Goal: Answer question/provide support: Share knowledge or assist other users

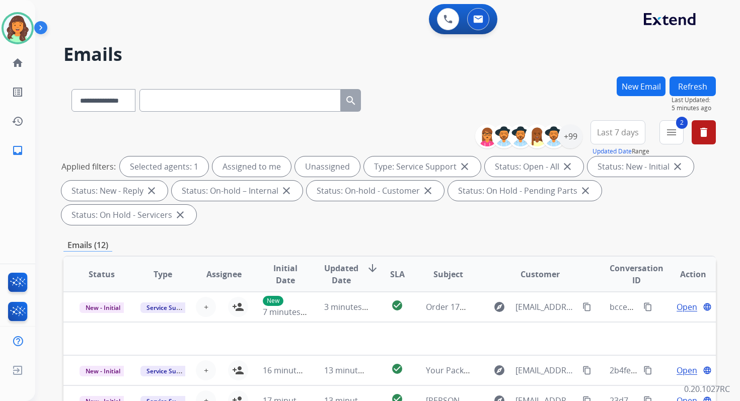
select select "**********"
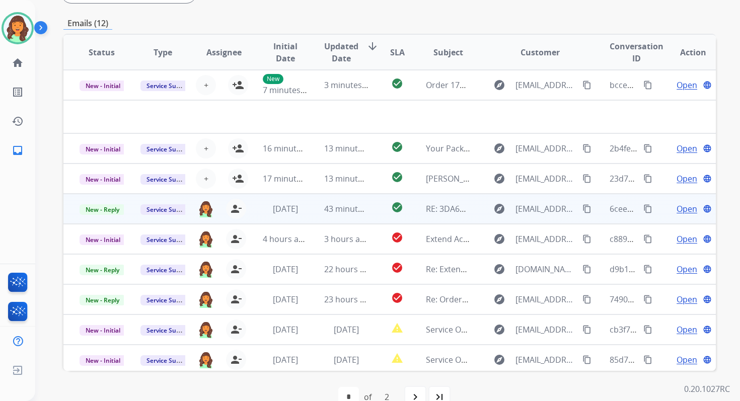
click at [335, 213] on span "43 minutes ago" at bounding box center [353, 208] width 58 height 11
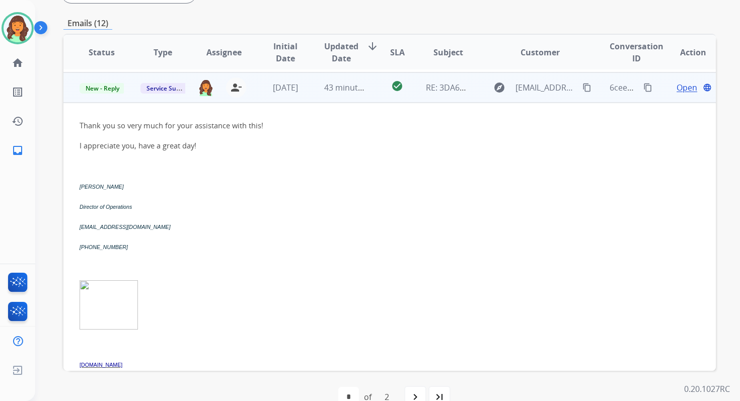
scroll to position [91, 0]
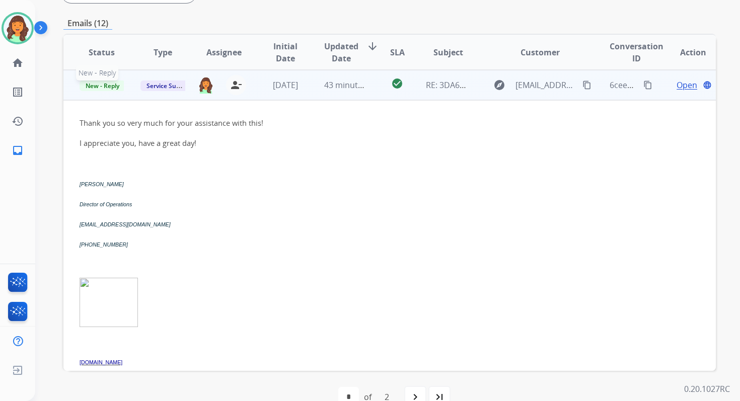
click at [112, 84] on span "New - Reply" at bounding box center [103, 86] width 46 height 11
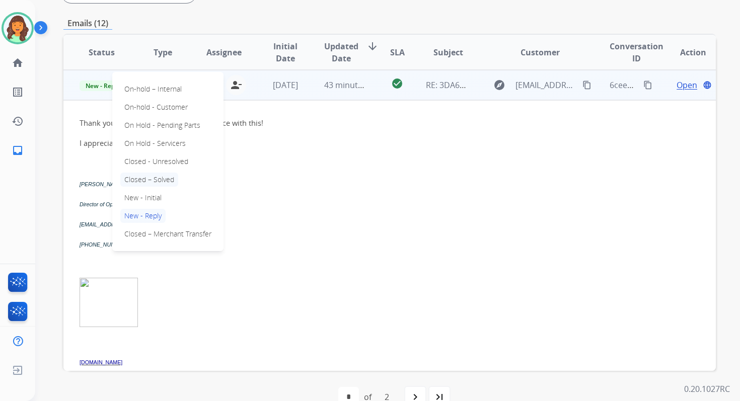
click at [148, 181] on p "Closed – Solved" at bounding box center [149, 180] width 58 height 14
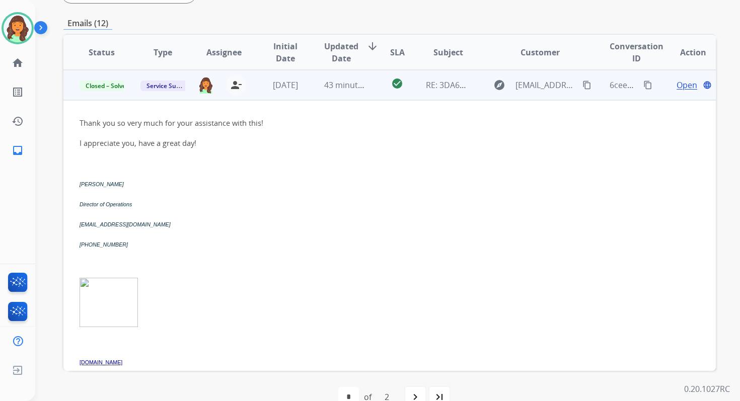
scroll to position [0, 0]
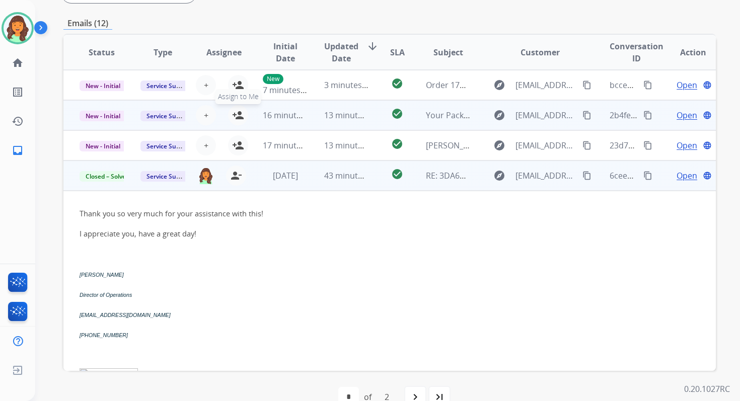
click at [236, 113] on mat-icon "person_add" at bounding box center [238, 115] width 12 height 12
click at [111, 116] on span "New - Initial" at bounding box center [103, 116] width 47 height 11
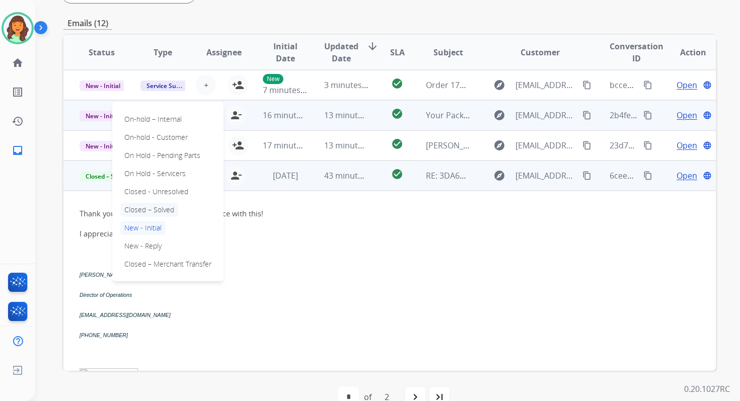
click at [146, 210] on p "Closed – Solved" at bounding box center [149, 210] width 58 height 14
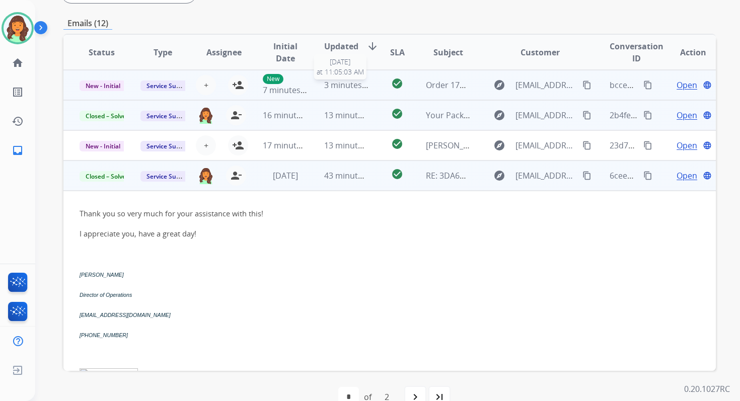
click at [327, 84] on span "3 minutes ago" at bounding box center [351, 85] width 54 height 11
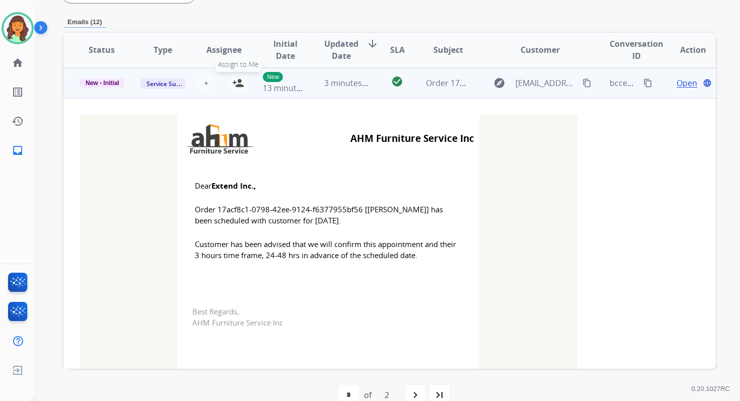
click at [237, 78] on mat-icon "person_add" at bounding box center [238, 83] width 12 height 12
click at [106, 79] on span "New - Initial" at bounding box center [103, 83] width 46 height 9
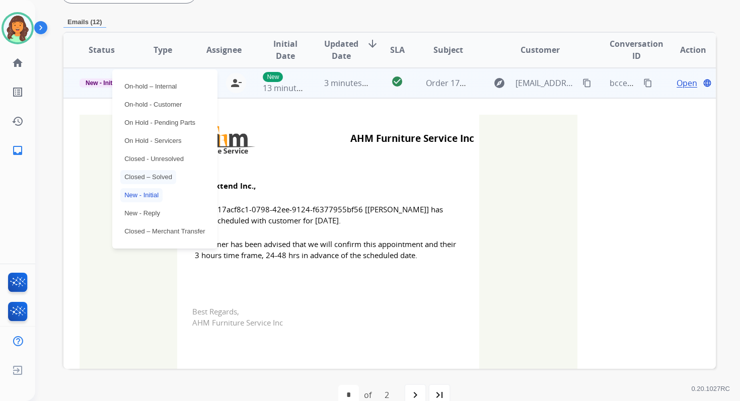
click at [145, 173] on p "Closed – Solved" at bounding box center [148, 177] width 56 height 14
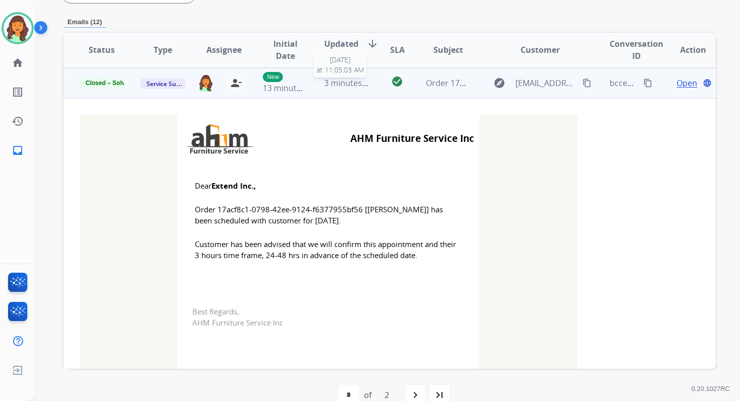
click at [357, 80] on span "3 minutes ago" at bounding box center [351, 83] width 54 height 11
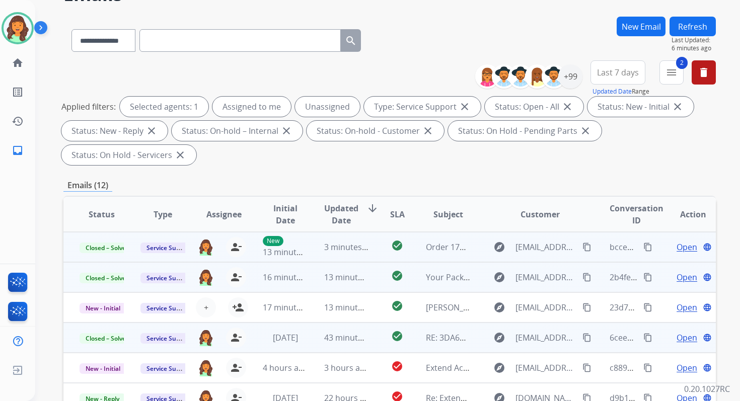
scroll to position [8, 0]
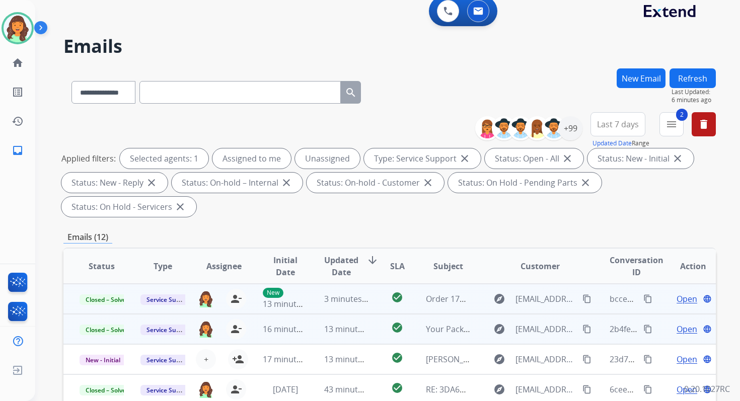
click at [687, 81] on button "Refresh" at bounding box center [692, 78] width 46 height 20
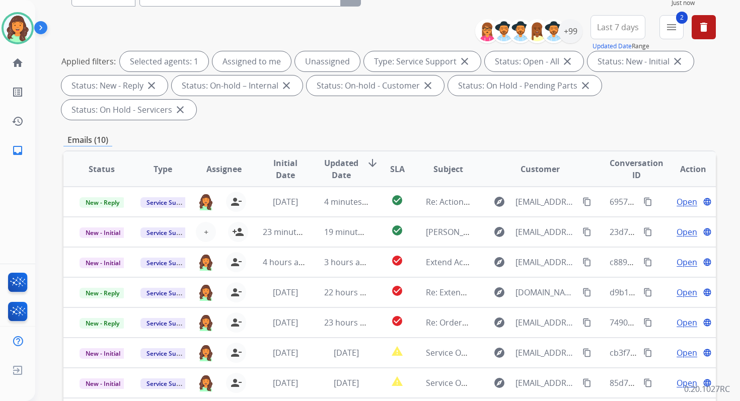
scroll to position [244, 0]
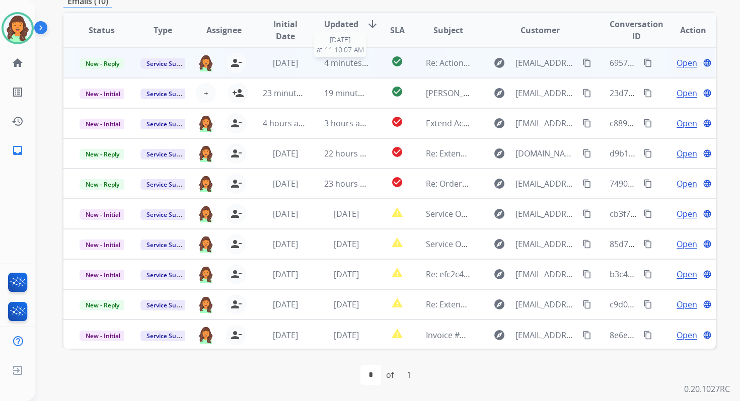
click at [347, 59] on span "4 minutes ago" at bounding box center [351, 62] width 54 height 11
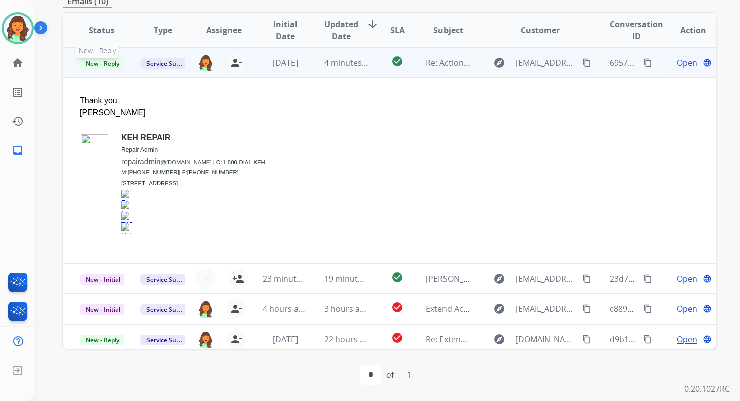
click at [101, 62] on span "New - Reply" at bounding box center [103, 63] width 46 height 11
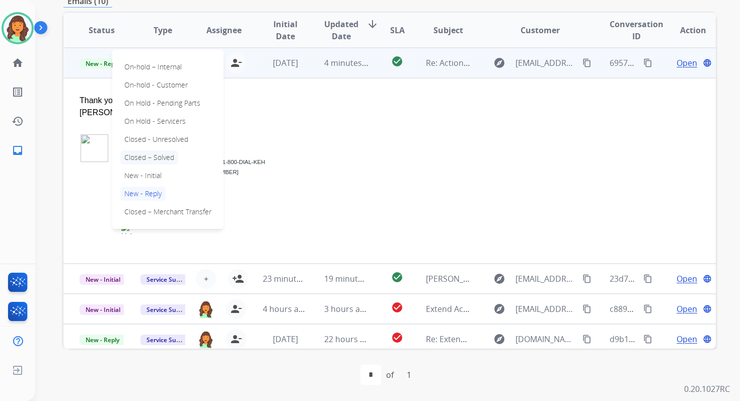
click at [138, 158] on p "Closed – Solved" at bounding box center [149, 157] width 58 height 14
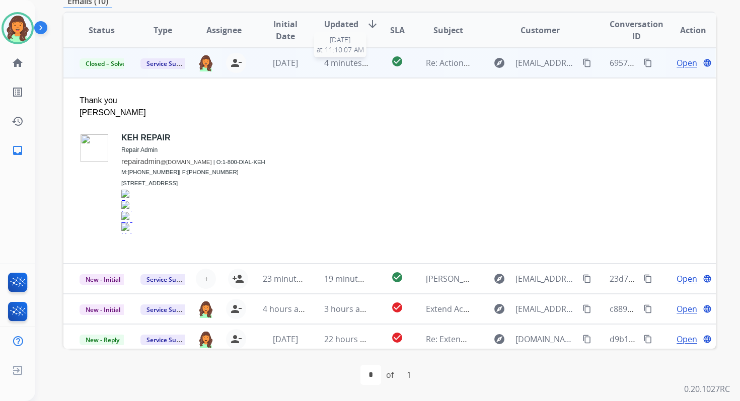
click at [337, 57] on div "4 minutes ago" at bounding box center [346, 63] width 44 height 12
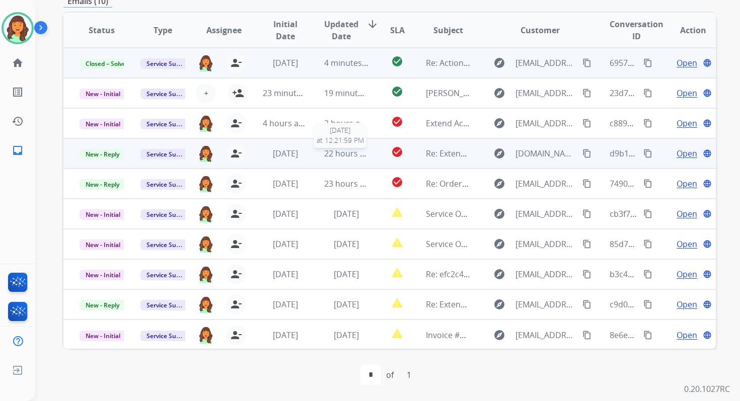
scroll to position [0, 0]
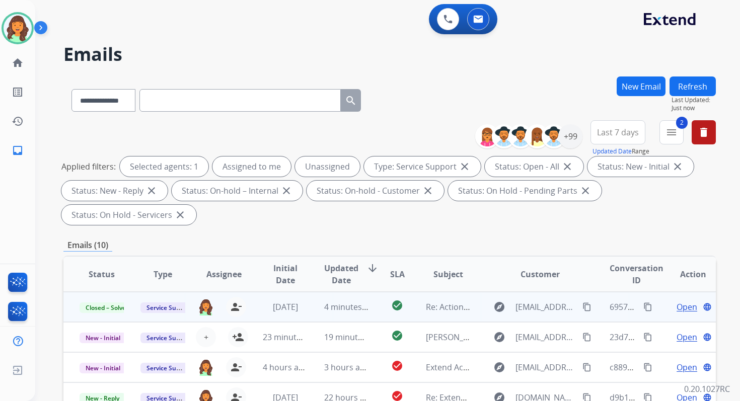
click at [684, 84] on button "Refresh" at bounding box center [692, 87] width 46 height 20
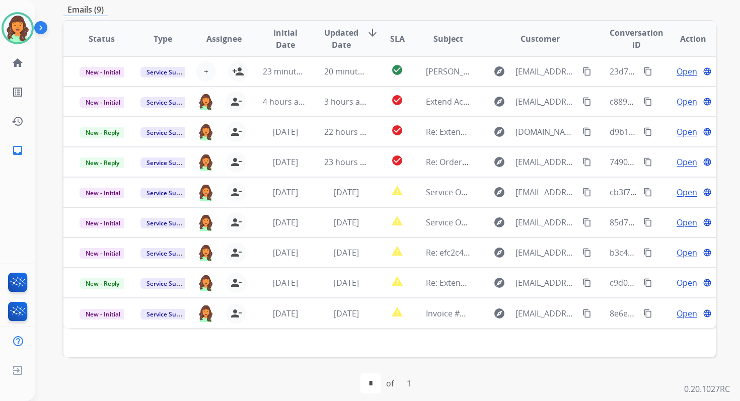
scroll to position [244, 0]
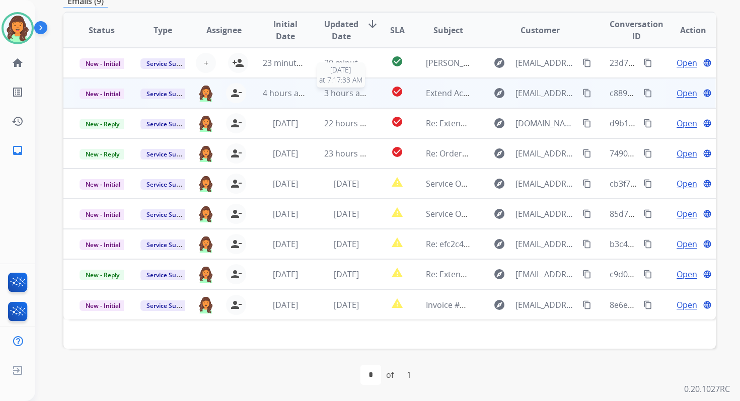
click at [344, 95] on span "3 hours ago" at bounding box center [346, 93] width 45 height 11
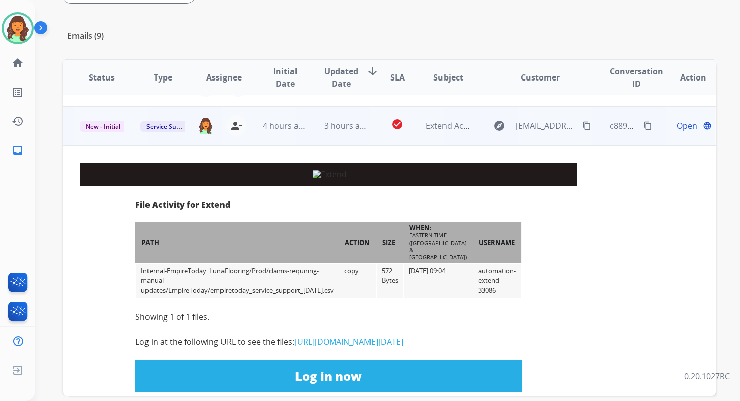
scroll to position [30, 0]
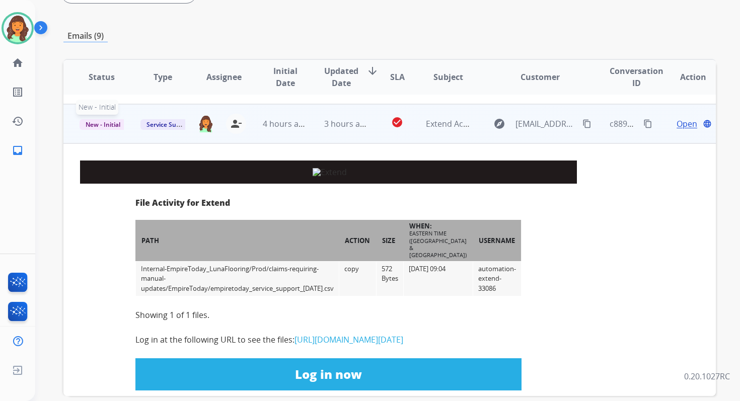
click at [95, 123] on span "New - Initial" at bounding box center [103, 124] width 47 height 11
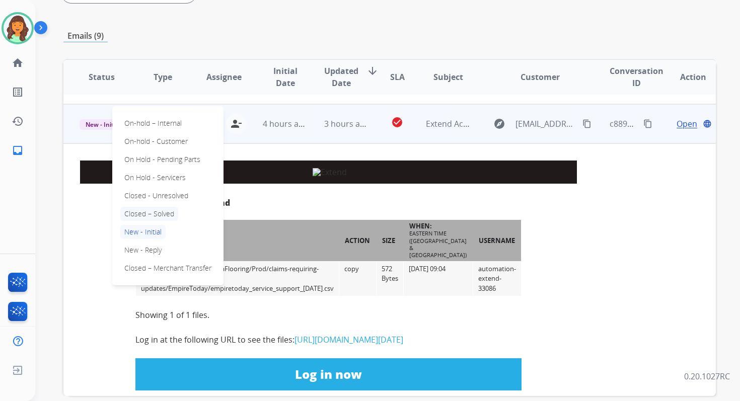
click at [152, 214] on p "Closed – Solved" at bounding box center [149, 214] width 58 height 14
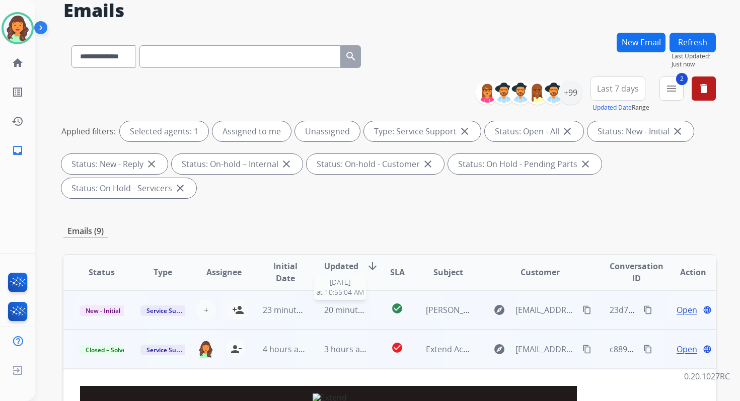
scroll to position [0, 0]
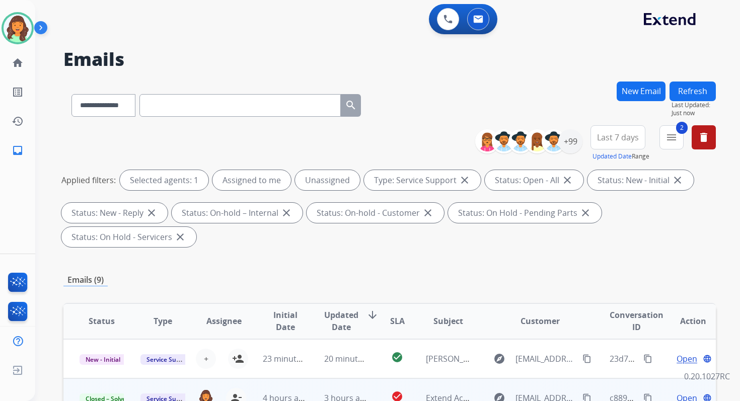
click at [692, 86] on button "Refresh" at bounding box center [692, 92] width 46 height 20
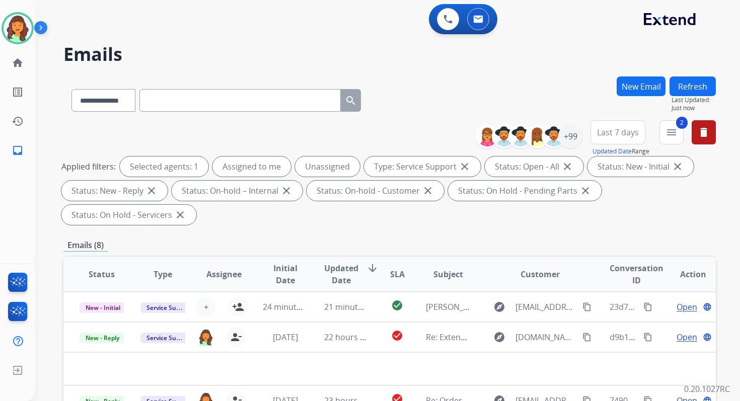
click at [432, 206] on div "Applied filters: Selected agents: 1 Assigned to me Unassigned Type: Service Sup…" at bounding box center [387, 191] width 652 height 68
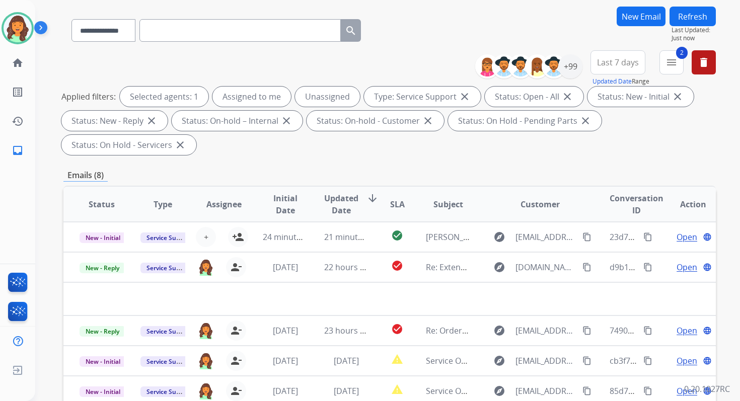
scroll to position [244, 0]
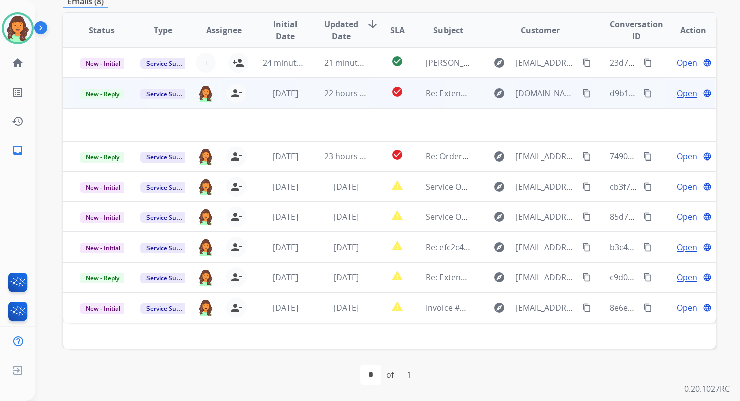
click at [361, 92] on span "22 hours ago" at bounding box center [349, 93] width 50 height 11
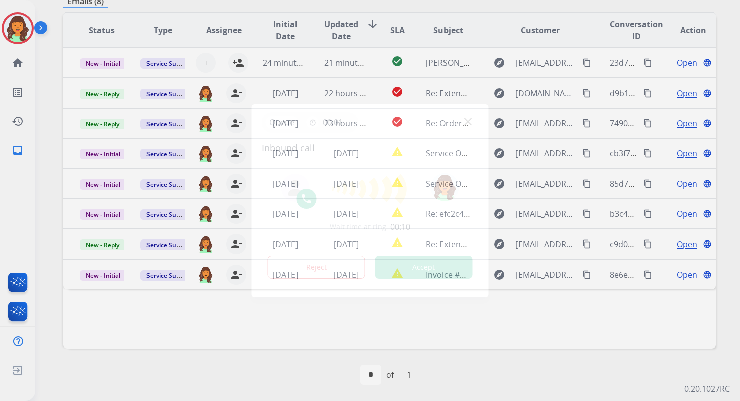
click at [420, 267] on button "Accept" at bounding box center [424, 267] width 98 height 23
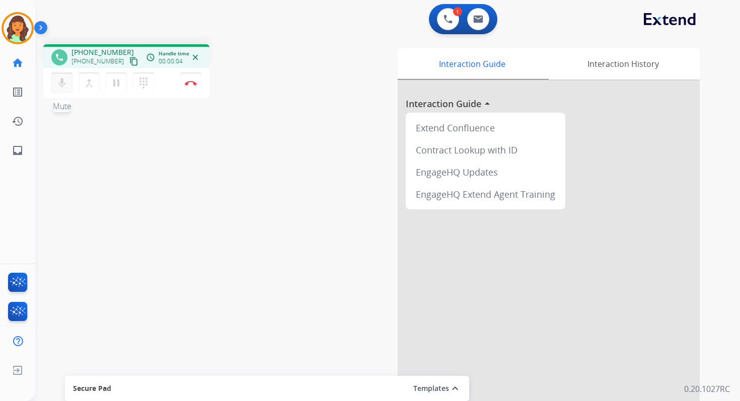
click at [55, 79] on button "mic Mute" at bounding box center [61, 82] width 21 height 21
click at [63, 78] on mat-icon "mic_off" at bounding box center [62, 83] width 12 height 12
click at [190, 84] on img at bounding box center [191, 83] width 12 height 5
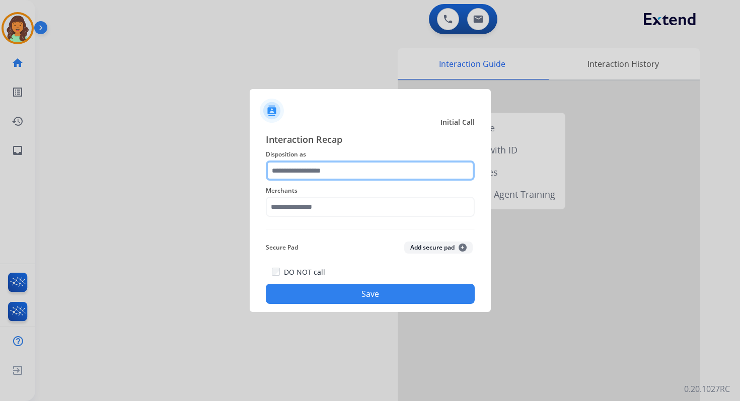
click at [324, 172] on input "text" at bounding box center [370, 171] width 209 height 20
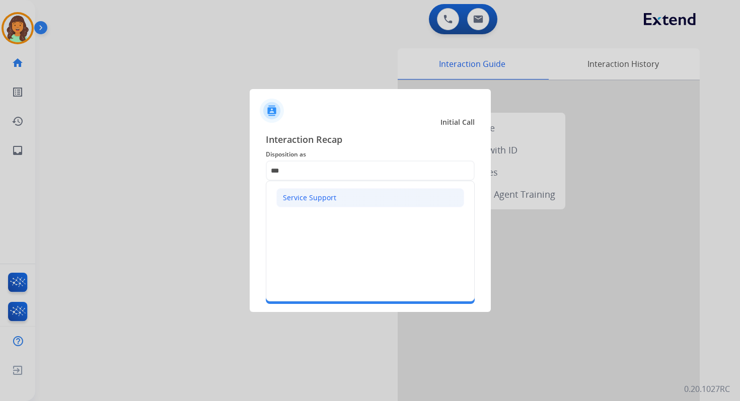
click at [325, 191] on li "Service Support" at bounding box center [370, 197] width 188 height 19
type input "**********"
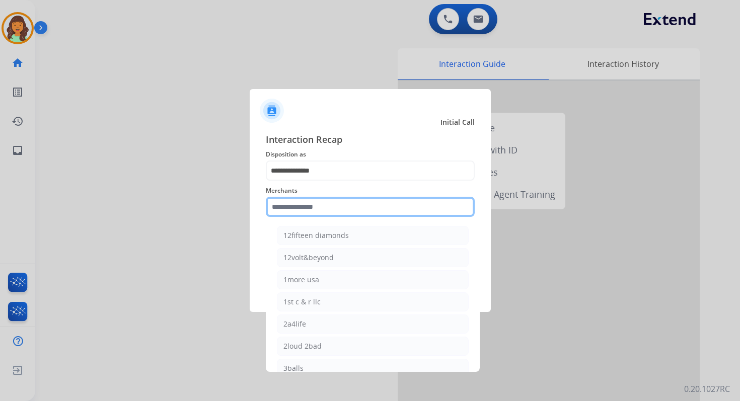
click at [328, 201] on input "text" at bounding box center [370, 207] width 209 height 20
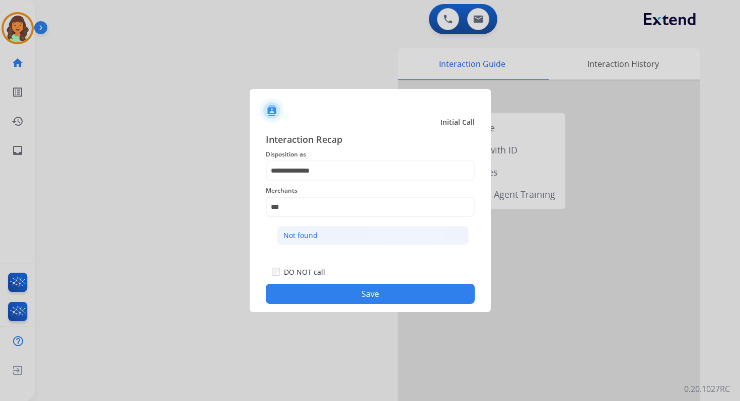
click at [339, 237] on li "Not found" at bounding box center [373, 235] width 192 height 19
type input "*********"
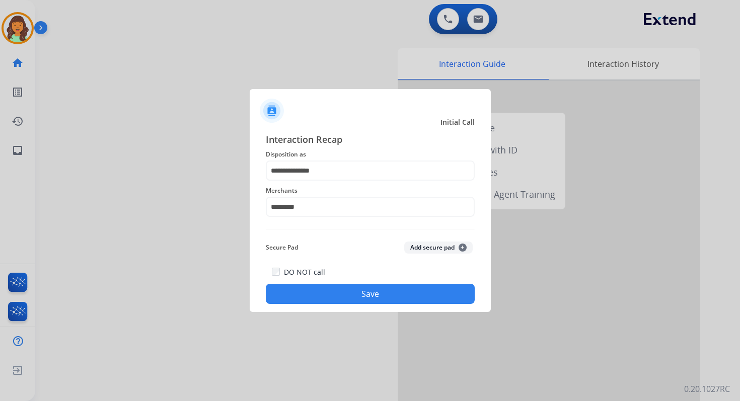
click at [359, 293] on button "Save" at bounding box center [370, 294] width 209 height 20
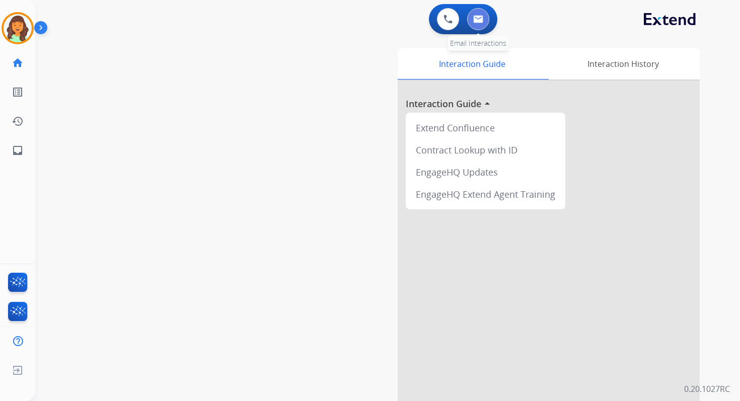
click at [477, 13] on button at bounding box center [478, 19] width 22 height 22
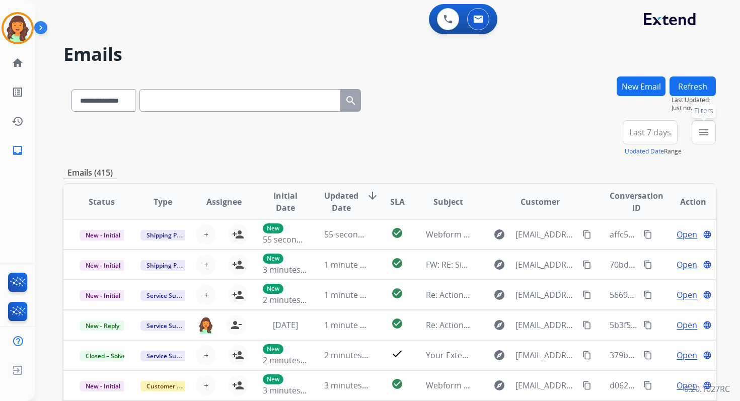
click at [701, 139] on button "menu Filters" at bounding box center [704, 132] width 24 height 24
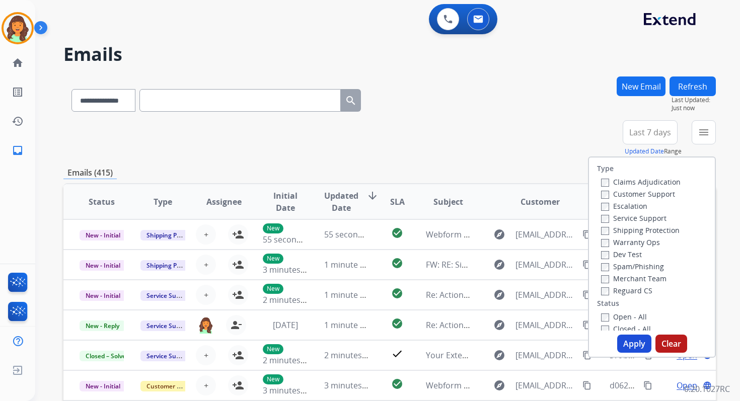
click at [601, 178] on label "Claims Adjudication" at bounding box center [641, 182] width 80 height 10
click at [627, 340] on button "Apply" at bounding box center [634, 344] width 34 height 18
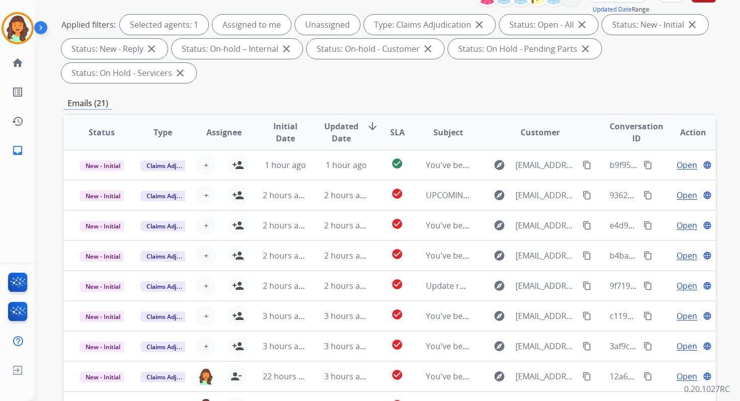
scroll to position [244, 0]
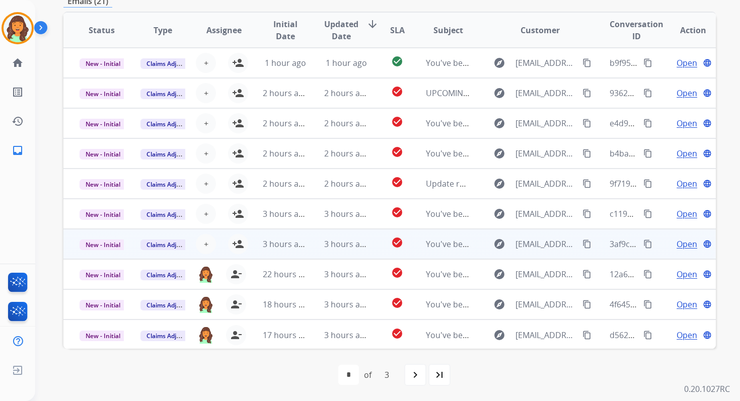
click at [314, 242] on td "3 hours ago" at bounding box center [338, 244] width 61 height 30
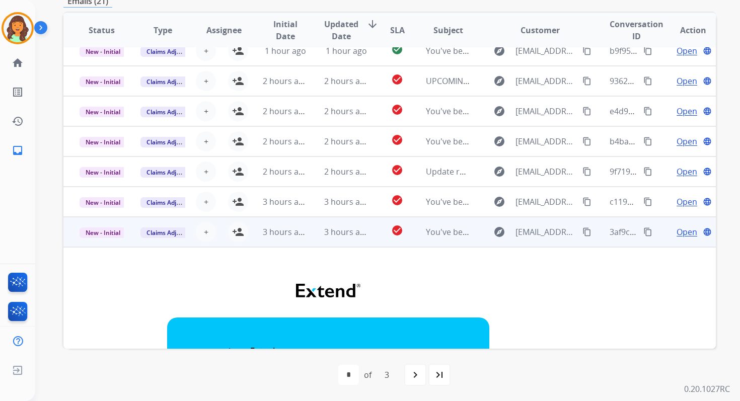
scroll to position [0, 0]
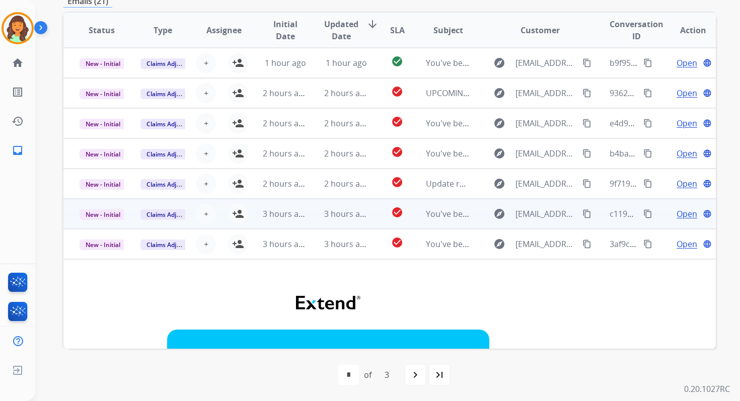
click at [320, 205] on td "3 hours ago" at bounding box center [338, 214] width 61 height 30
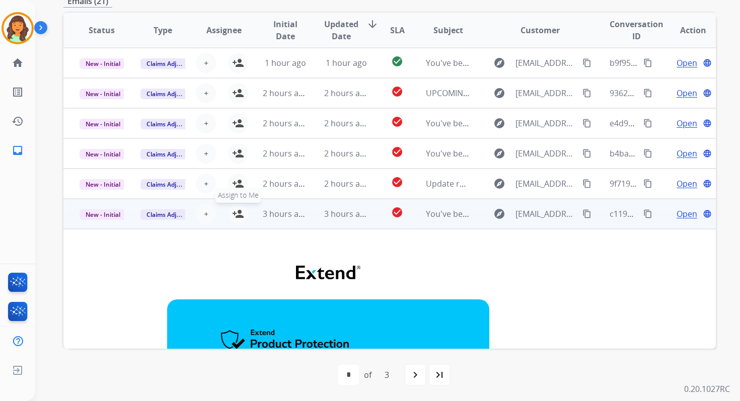
click at [236, 215] on mat-icon "person_add" at bounding box center [238, 214] width 12 height 12
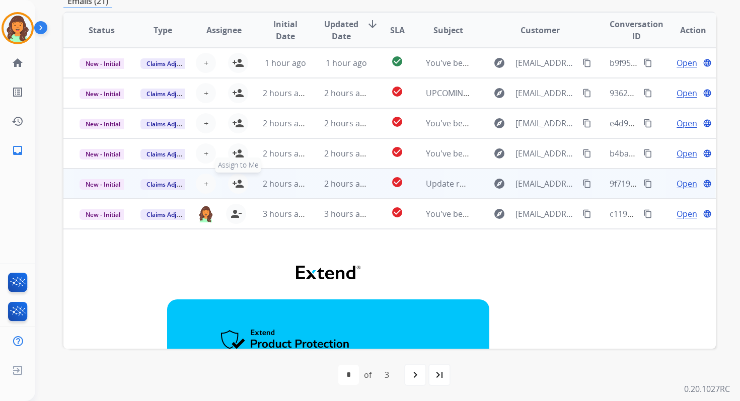
click at [239, 185] on mat-icon "person_add" at bounding box center [238, 184] width 12 height 12
click at [113, 182] on span "New - Initial" at bounding box center [103, 184] width 47 height 11
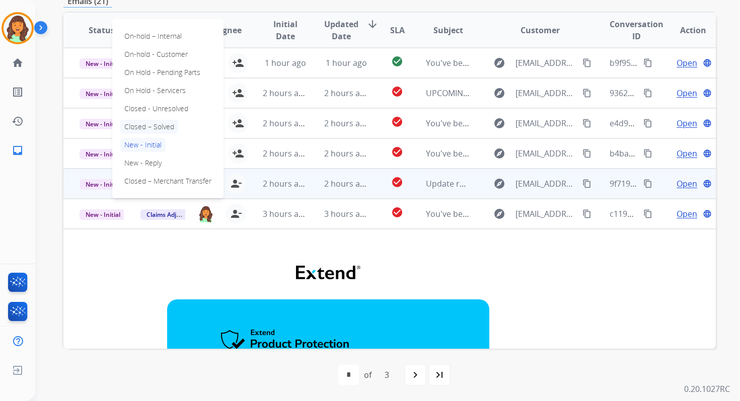
click at [152, 125] on p "Closed – Solved" at bounding box center [149, 127] width 58 height 14
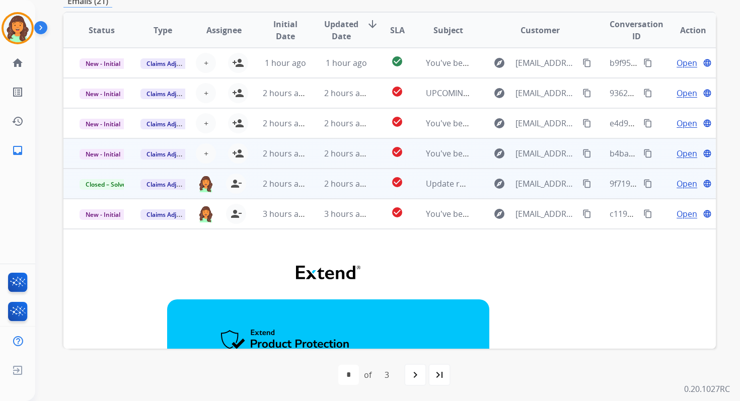
click at [319, 147] on td "2 hours ago" at bounding box center [338, 153] width 61 height 30
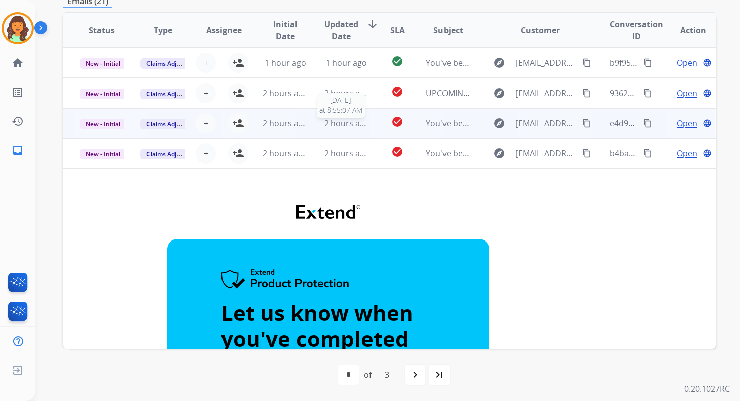
click at [349, 121] on span "2 hours ago" at bounding box center [346, 123] width 45 height 11
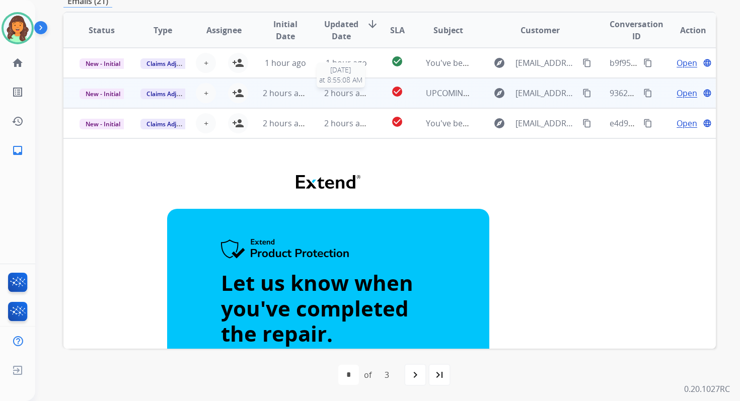
click at [340, 91] on span "2 hours ago" at bounding box center [346, 93] width 45 height 11
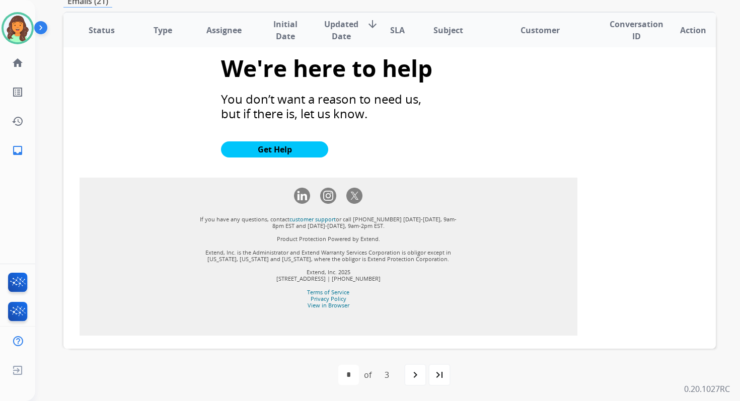
scroll to position [870, 0]
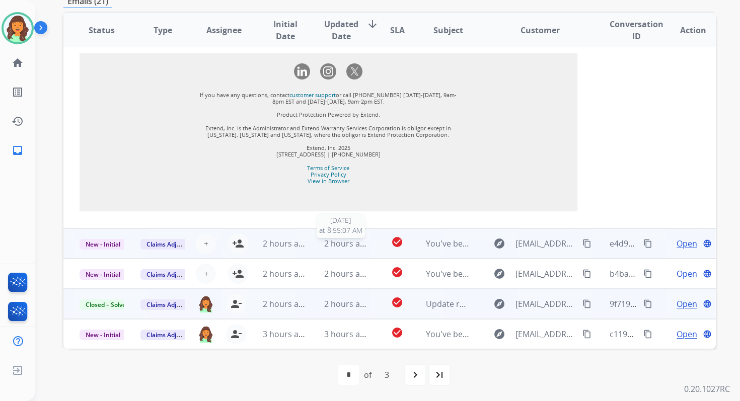
click at [331, 245] on span "2 hours ago" at bounding box center [346, 243] width 45 height 11
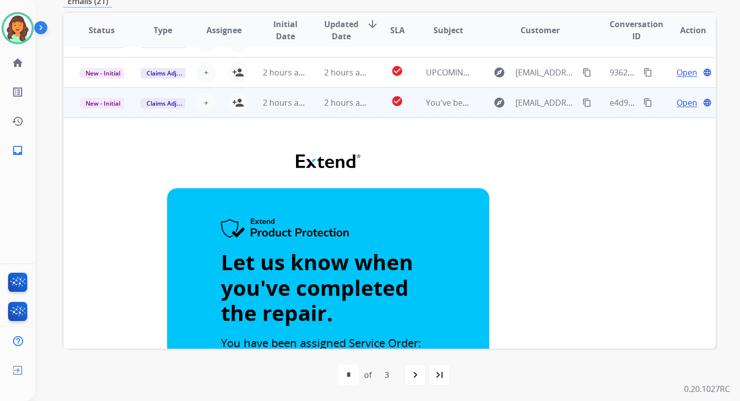
scroll to position [0, 0]
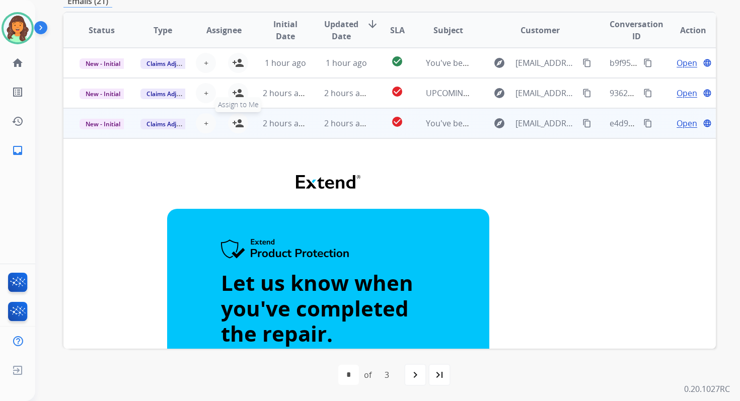
click at [239, 120] on mat-icon "person_add" at bounding box center [238, 123] width 12 height 12
click at [113, 123] on span "New - Initial" at bounding box center [103, 124] width 47 height 11
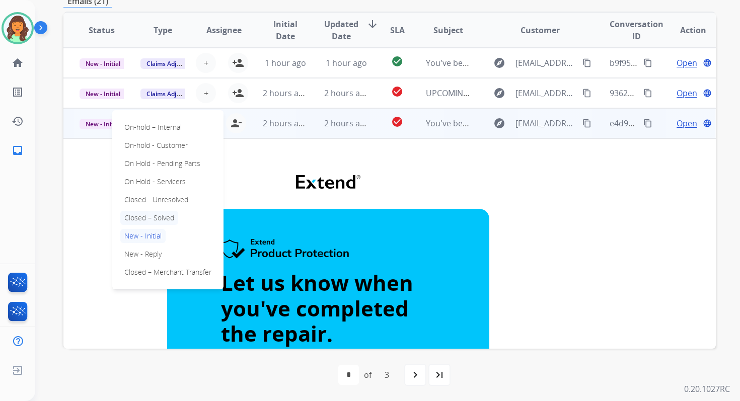
click at [158, 219] on p "Closed – Solved" at bounding box center [149, 218] width 58 height 14
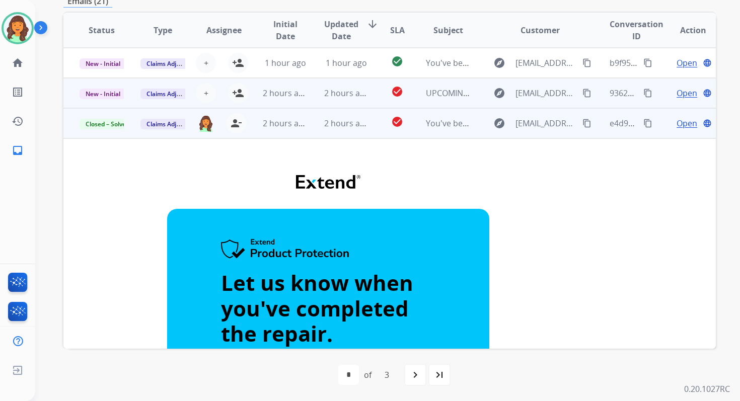
click at [338, 101] on td "2 hours ago" at bounding box center [338, 93] width 61 height 30
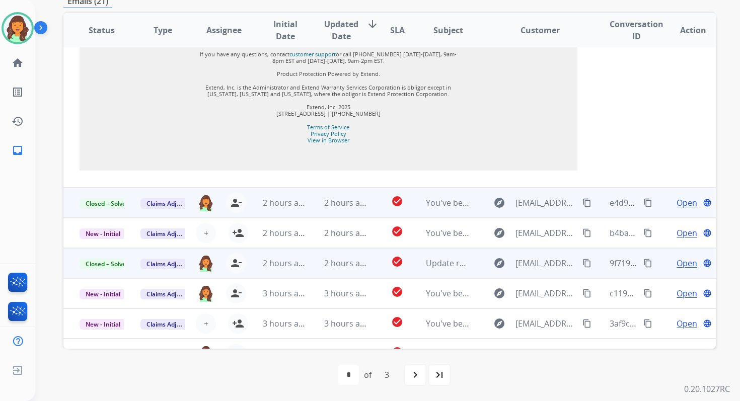
scroll to position [991, 0]
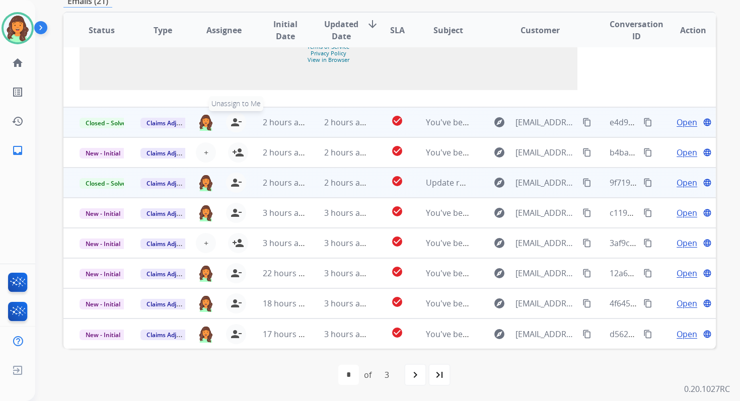
click at [237, 122] on mat-icon "person_remove" at bounding box center [236, 122] width 12 height 12
click at [109, 124] on span "Closed – Solved" at bounding box center [108, 123] width 56 height 11
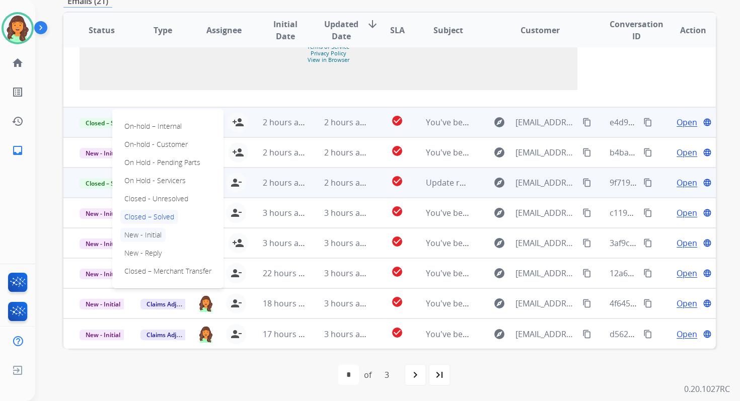
click at [150, 235] on p "New - Initial" at bounding box center [142, 235] width 45 height 14
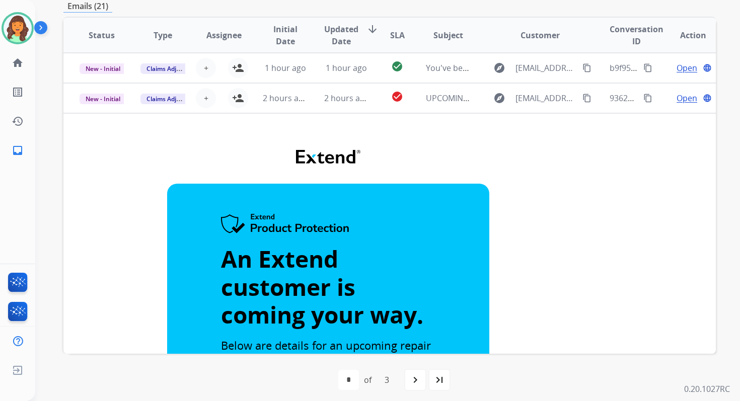
scroll to position [237, 0]
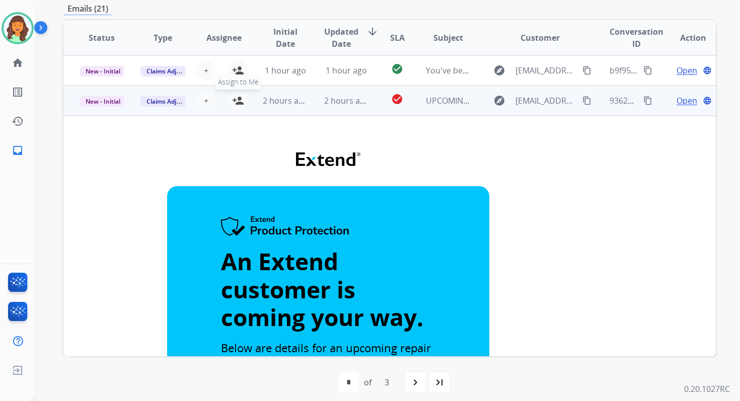
click at [238, 96] on mat-icon "person_add" at bounding box center [238, 101] width 12 height 12
click at [112, 101] on span "New - Initial" at bounding box center [103, 101] width 47 height 11
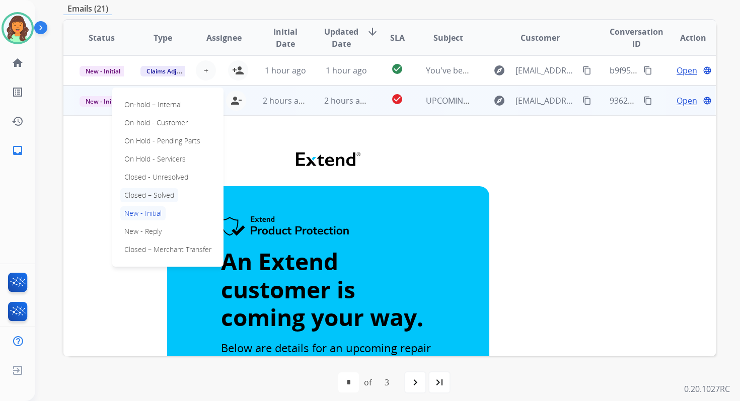
click at [150, 192] on p "Closed – Solved" at bounding box center [149, 195] width 58 height 14
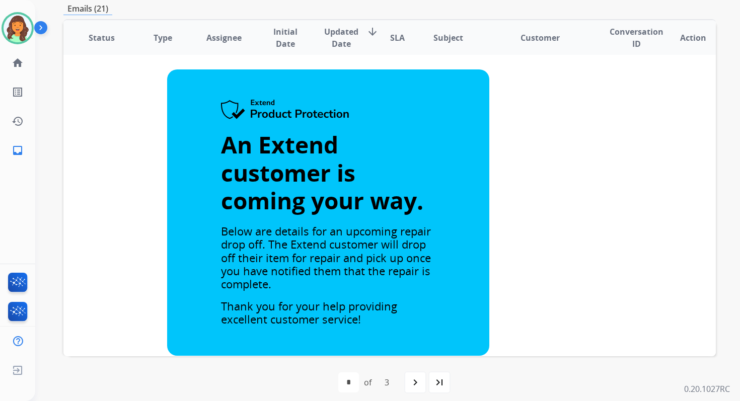
scroll to position [0, 0]
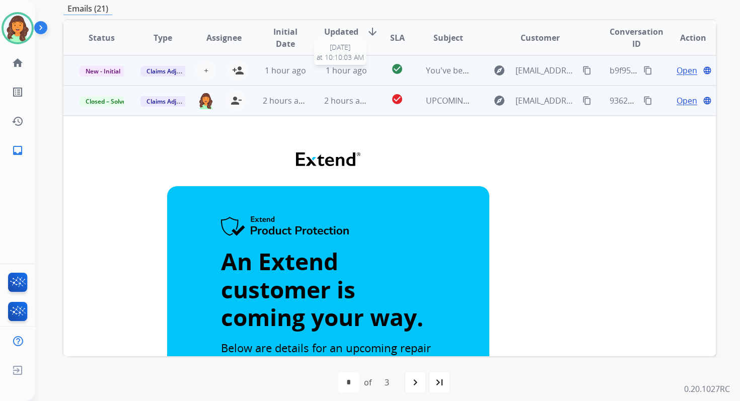
click at [332, 70] on span "1 hour ago" at bounding box center [346, 70] width 41 height 11
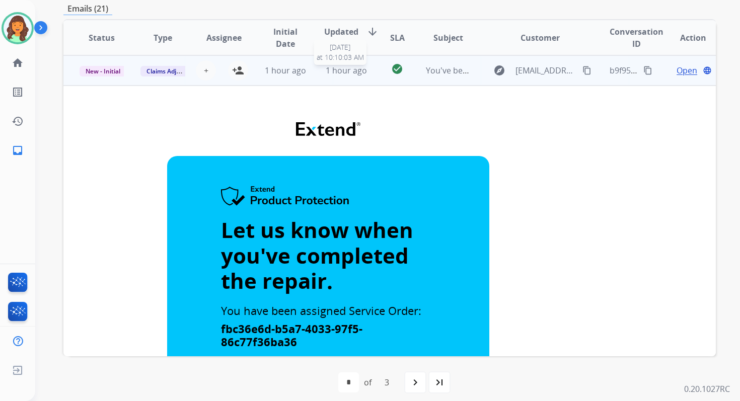
click at [356, 67] on span "1 hour ago" at bounding box center [346, 70] width 41 height 11
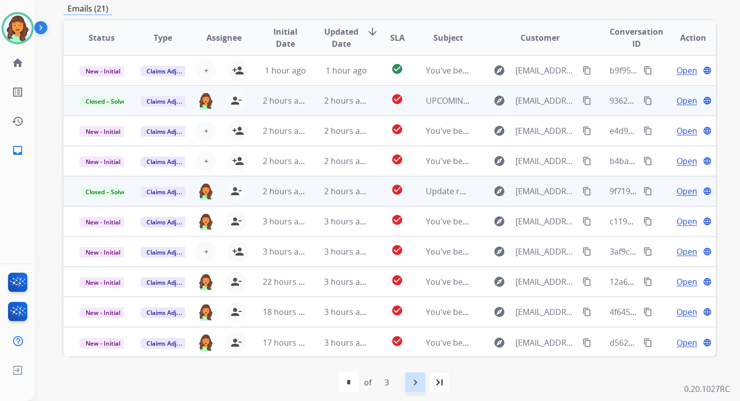
click at [418, 387] on mat-icon "navigate_next" at bounding box center [415, 382] width 12 height 12
select select "*"
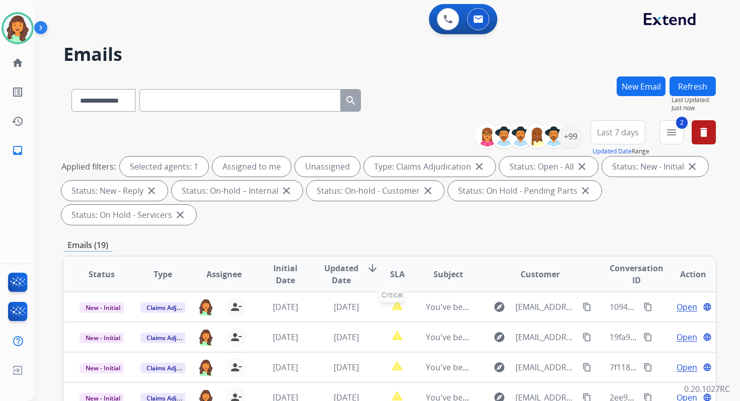
scroll to position [244, 0]
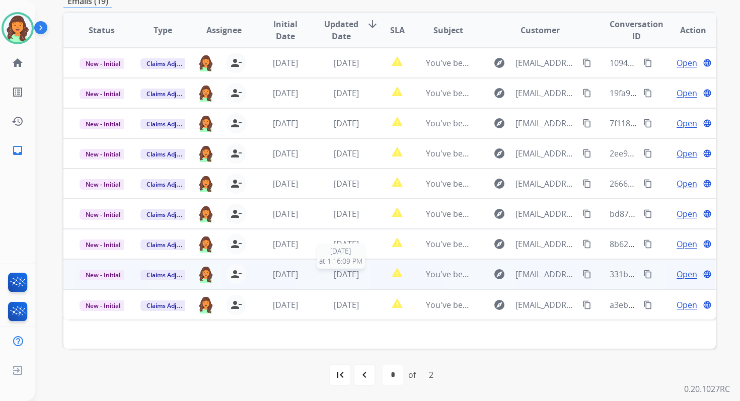
click at [347, 276] on span "[DATE]" at bounding box center [346, 274] width 25 height 11
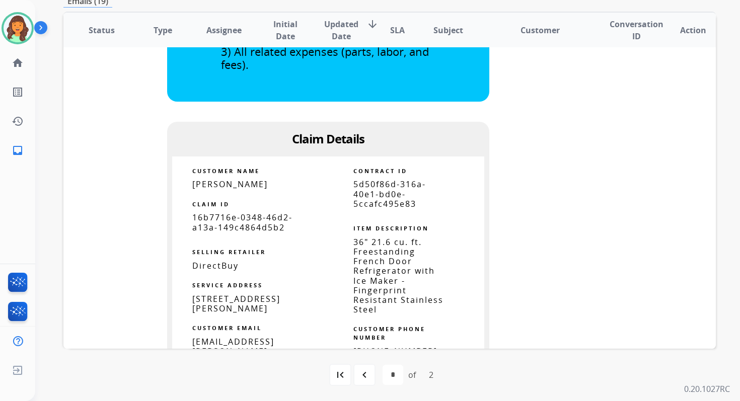
scroll to position [591, 0]
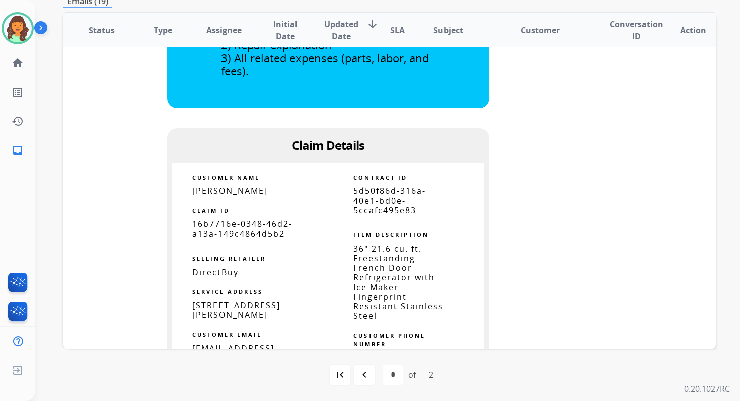
click at [369, 188] on span "5d50f86d-316a-40e1-bd0e-5ccafc495e83" at bounding box center [389, 200] width 72 height 30
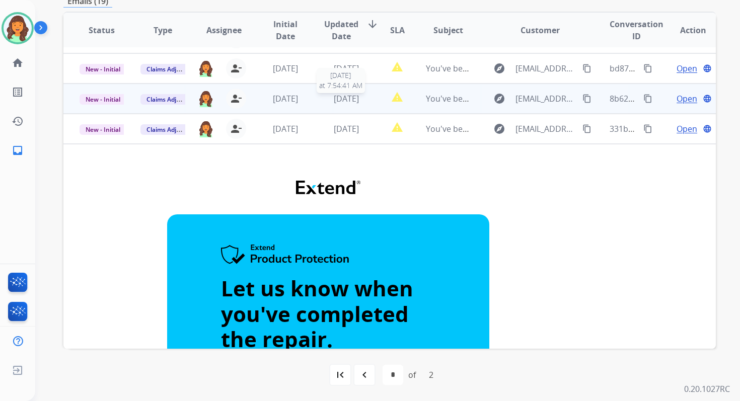
click at [350, 98] on span "[DATE]" at bounding box center [346, 98] width 25 height 11
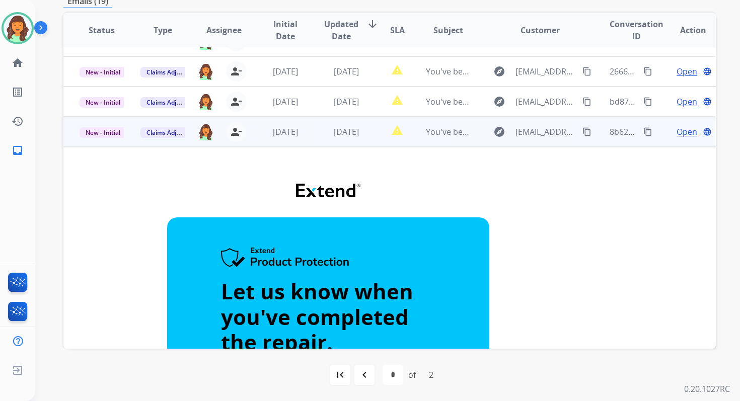
scroll to position [110, 0]
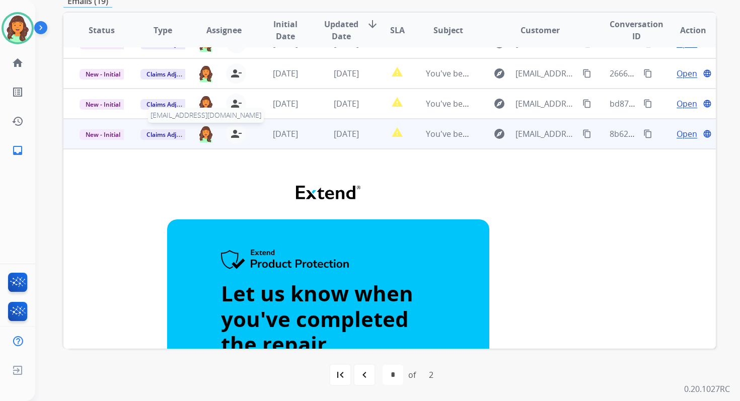
click at [206, 136] on img at bounding box center [206, 133] width 16 height 17
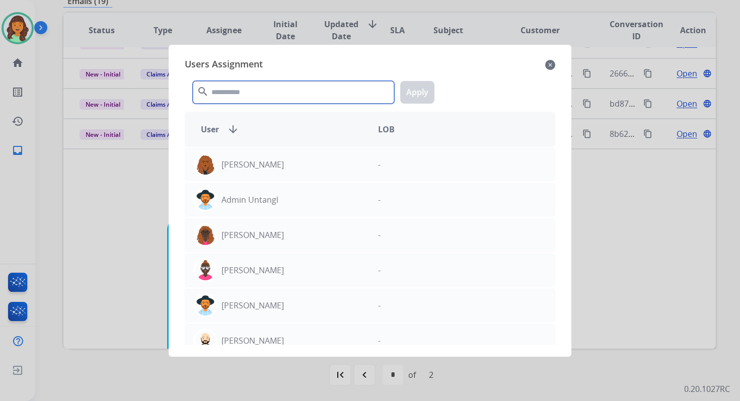
click at [255, 87] on input "text" at bounding box center [293, 92] width 201 height 23
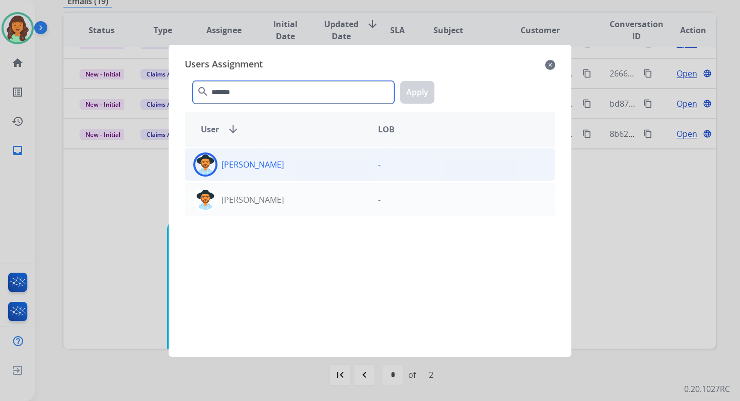
type input "*******"
click at [275, 177] on div "[PERSON_NAME] -" at bounding box center [370, 164] width 370 height 33
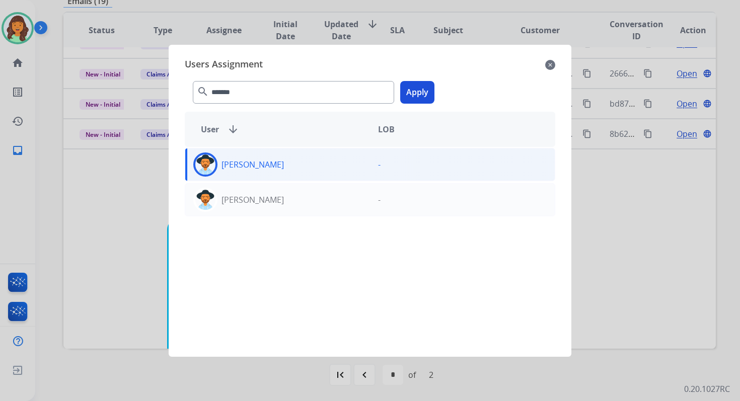
click at [410, 96] on button "Apply" at bounding box center [417, 92] width 34 height 23
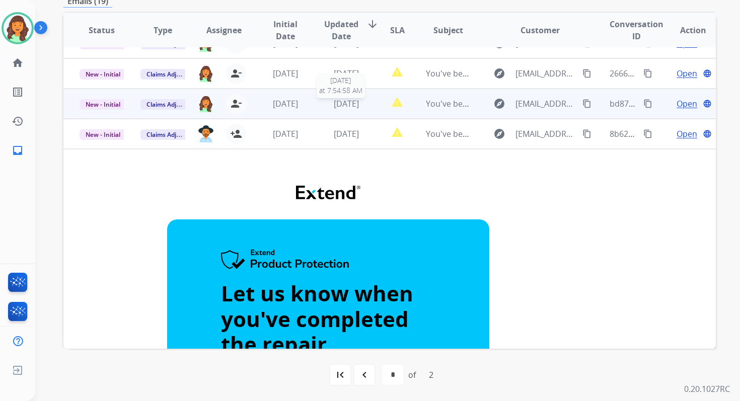
click at [345, 105] on span "[DATE]" at bounding box center [346, 103] width 25 height 11
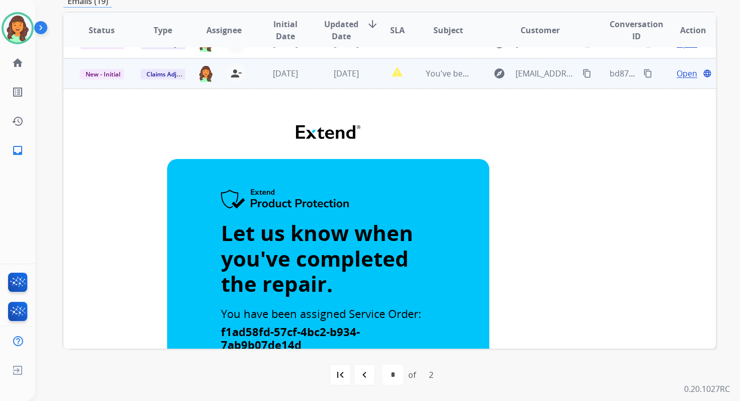
scroll to position [0, 0]
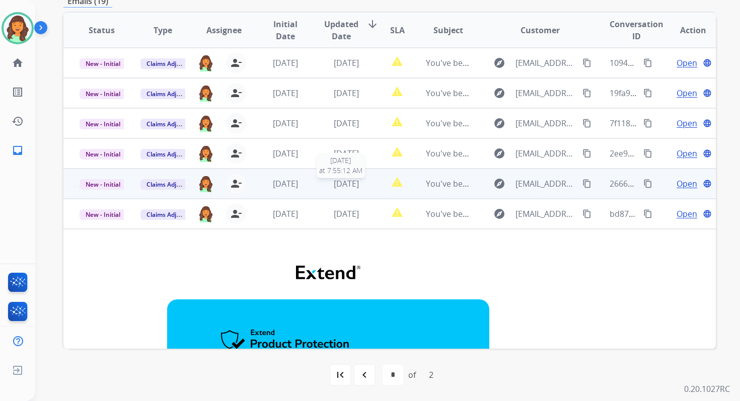
click at [345, 185] on span "[DATE]" at bounding box center [346, 183] width 25 height 11
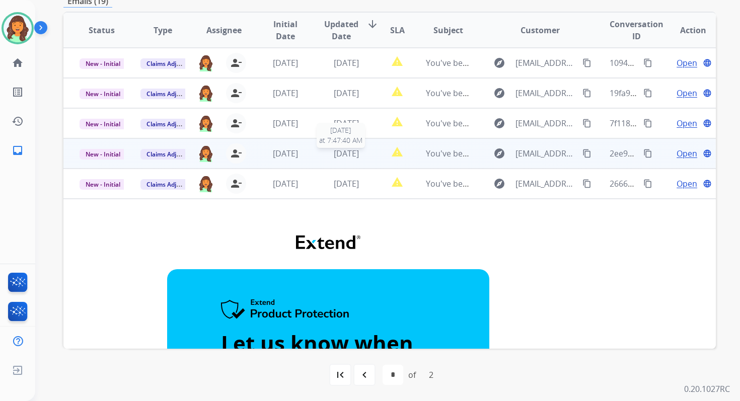
click at [343, 148] on span "[DATE]" at bounding box center [346, 153] width 25 height 11
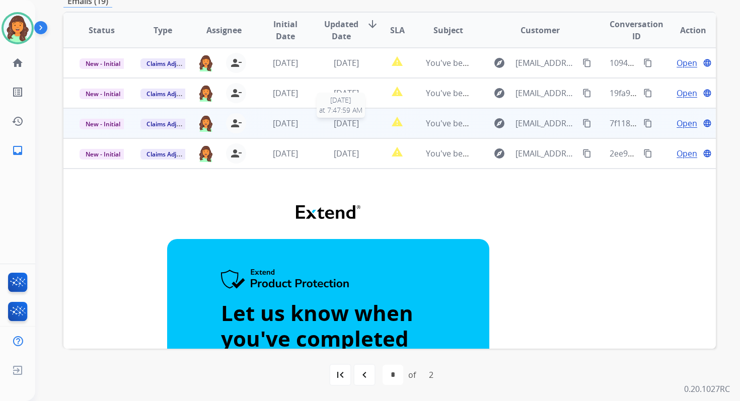
click at [349, 120] on span "[DATE]" at bounding box center [346, 123] width 25 height 11
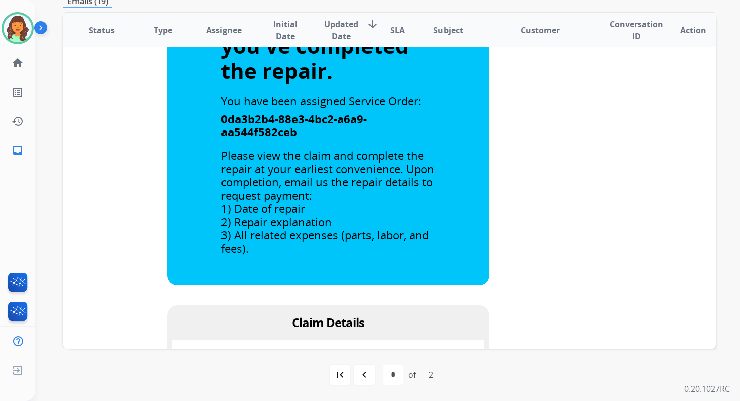
scroll to position [517, 0]
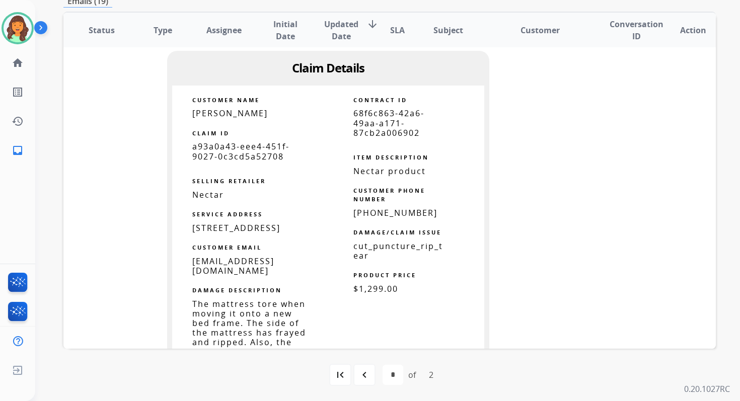
click at [374, 118] on span "68f6c863-42a6-49aa-a171-87cb2a006902" at bounding box center [388, 123] width 71 height 30
copy tbody
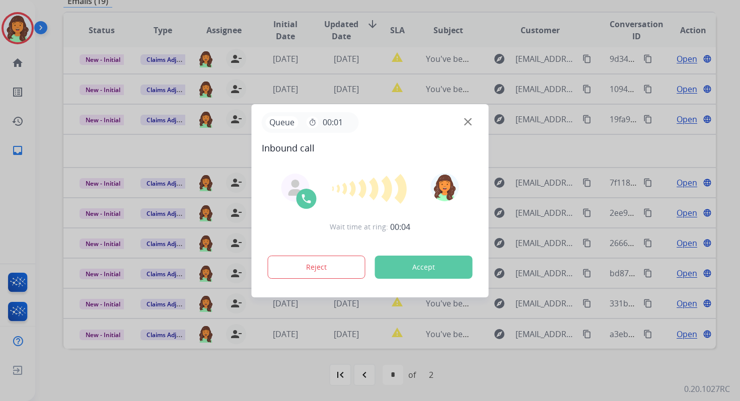
scroll to position [4, 0]
click at [428, 266] on button "Accept" at bounding box center [424, 267] width 98 height 23
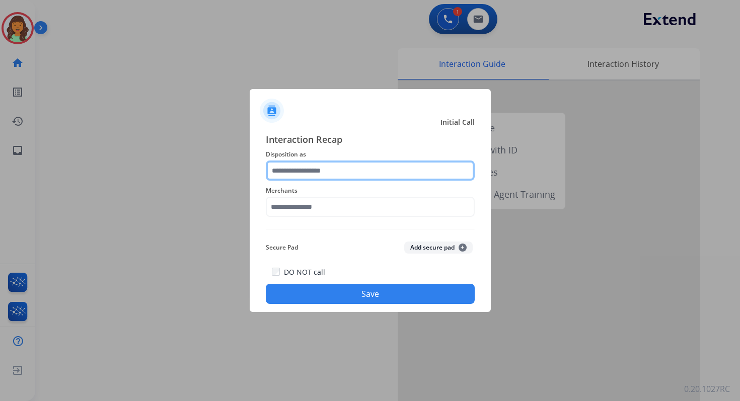
click at [356, 165] on input "text" at bounding box center [370, 171] width 209 height 20
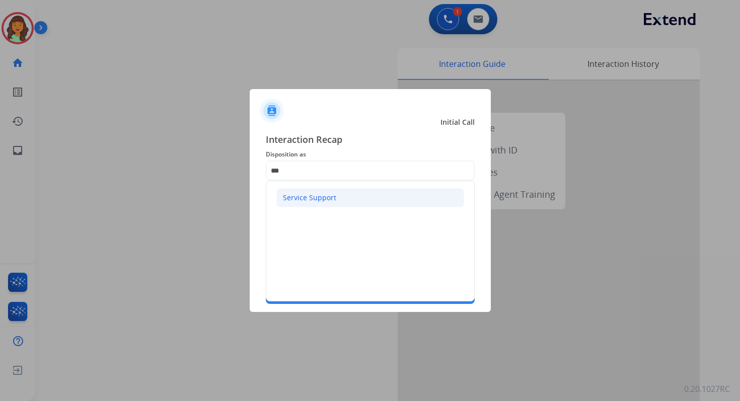
click at [331, 199] on div "Service Support" at bounding box center [309, 198] width 53 height 10
type input "**********"
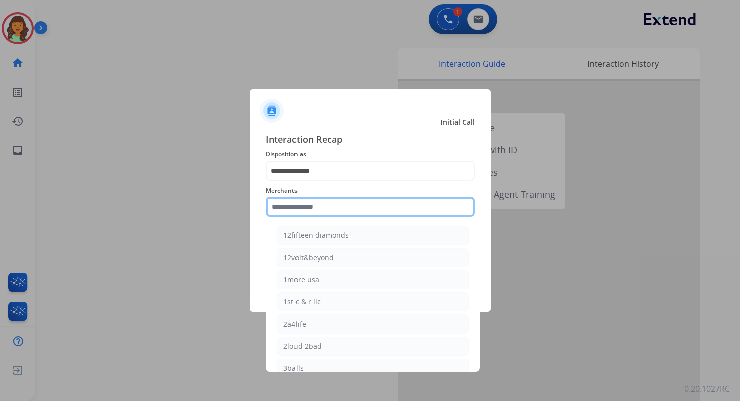
click at [331, 203] on input "text" at bounding box center [370, 207] width 209 height 20
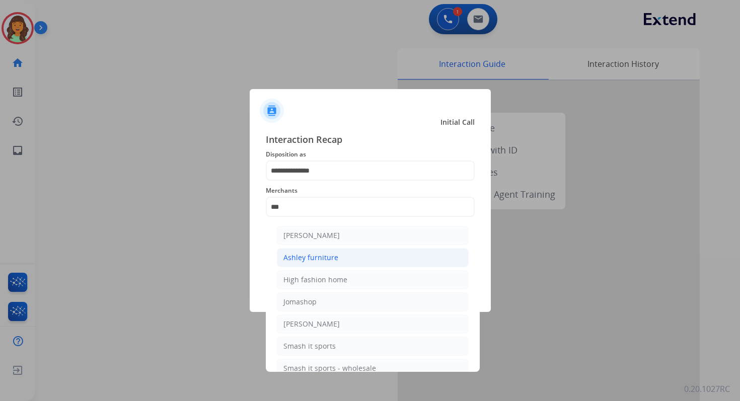
click at [337, 257] on li "Ashley furniture" at bounding box center [373, 257] width 192 height 19
type input "**********"
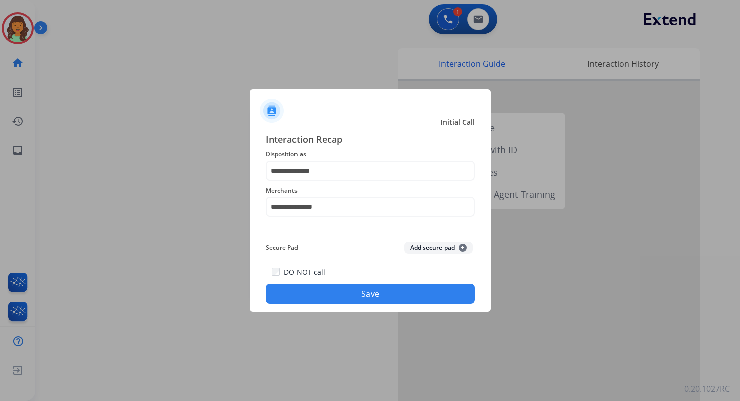
click at [372, 294] on button "Save" at bounding box center [370, 294] width 209 height 20
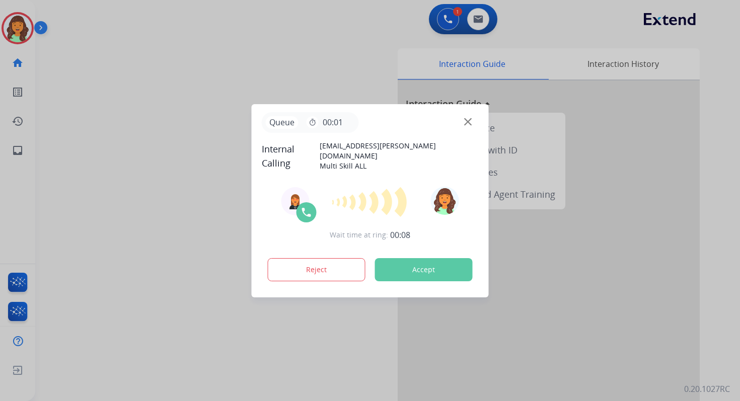
click at [410, 273] on button "Accept" at bounding box center [424, 269] width 98 height 23
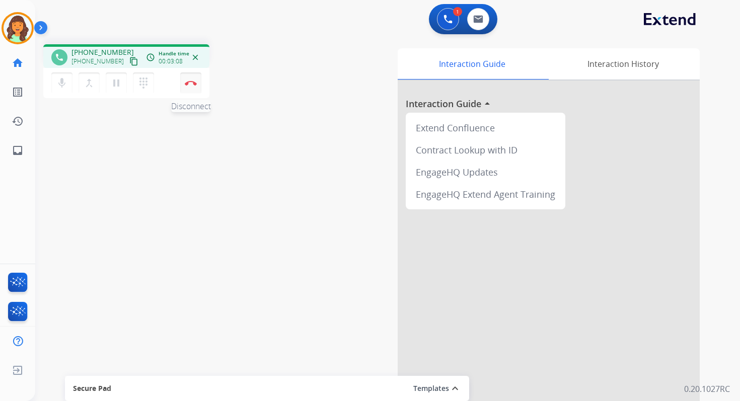
click at [191, 79] on button "Disconnect" at bounding box center [190, 82] width 21 height 21
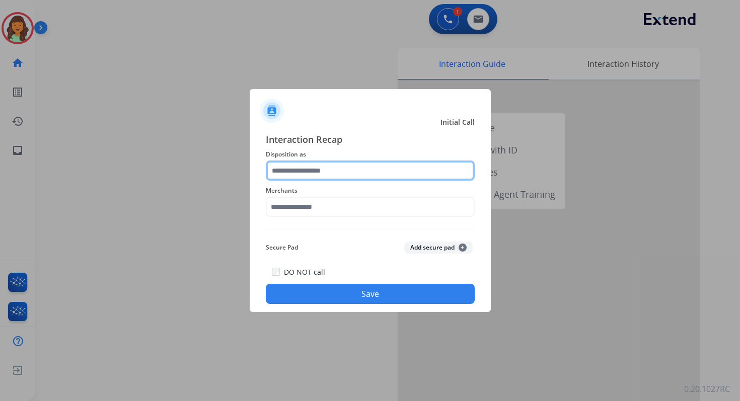
click at [301, 171] on input "text" at bounding box center [370, 171] width 209 height 20
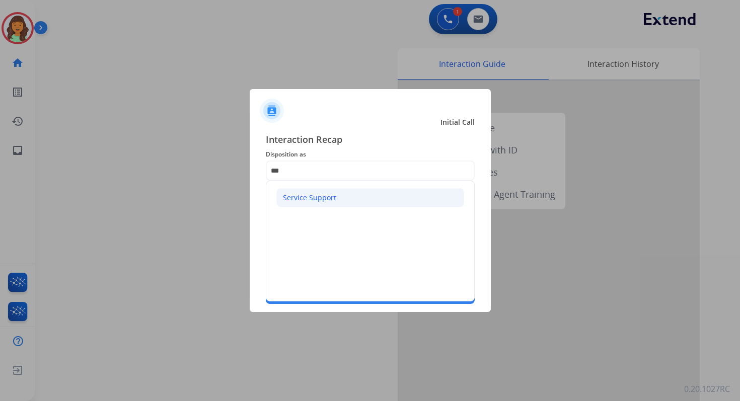
click at [310, 202] on li "Service Support" at bounding box center [370, 197] width 188 height 19
type input "**********"
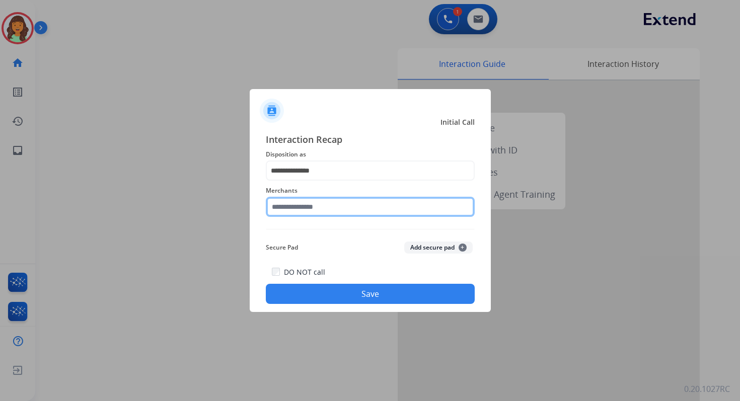
click at [312, 205] on input "text" at bounding box center [370, 207] width 209 height 20
click at [312, 207] on input "****" at bounding box center [370, 207] width 209 height 20
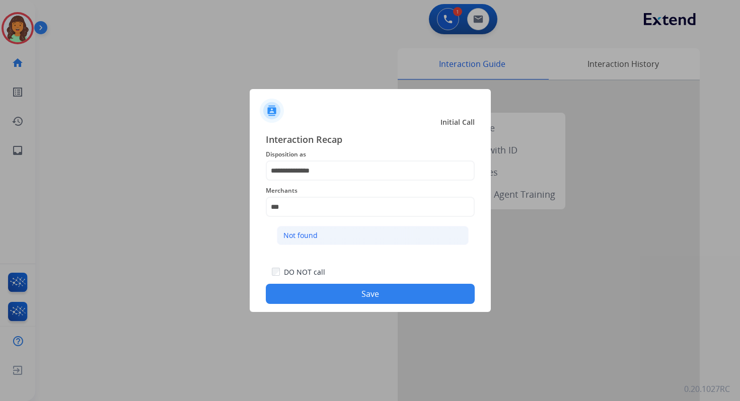
click at [328, 238] on li "Not found" at bounding box center [373, 235] width 192 height 19
type input "*********"
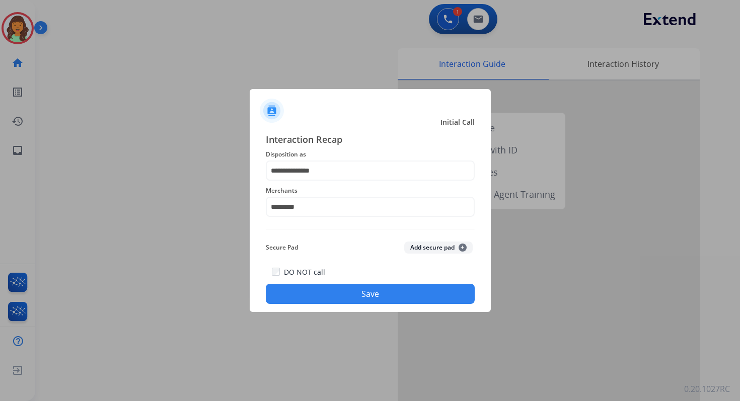
click at [368, 293] on button "Save" at bounding box center [370, 294] width 209 height 20
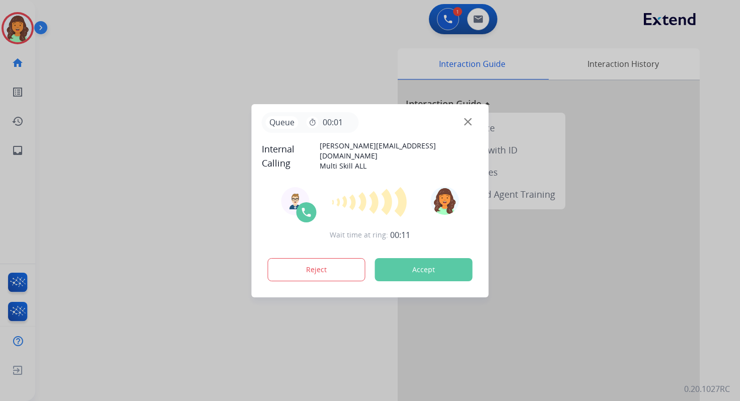
click at [416, 266] on button "Accept" at bounding box center [424, 269] width 98 height 23
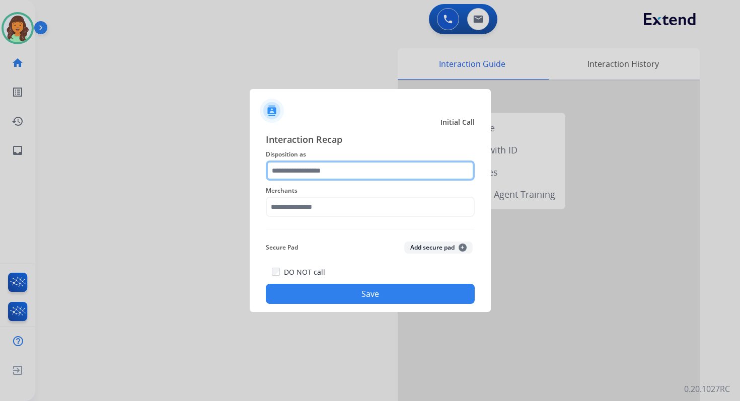
click at [320, 166] on input "text" at bounding box center [370, 171] width 209 height 20
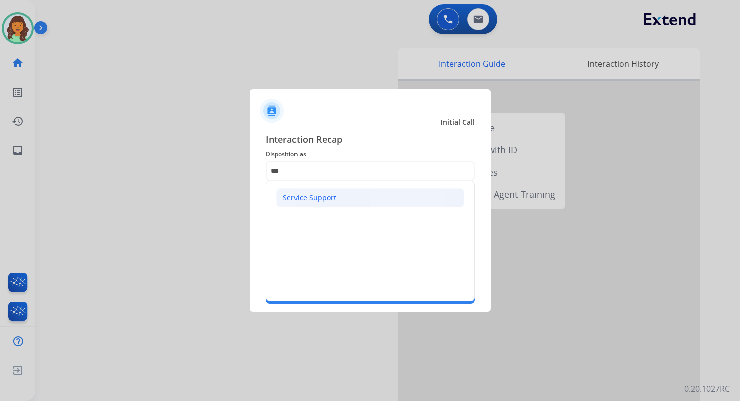
click at [316, 194] on div "Service Support" at bounding box center [309, 198] width 53 height 10
type input "**********"
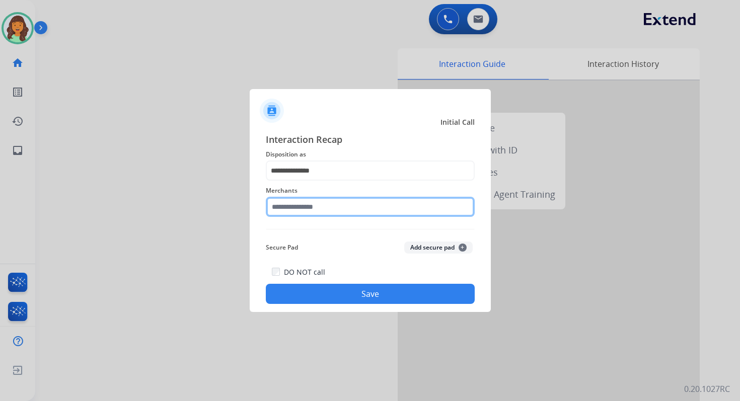
click at [321, 204] on input "text" at bounding box center [370, 207] width 209 height 20
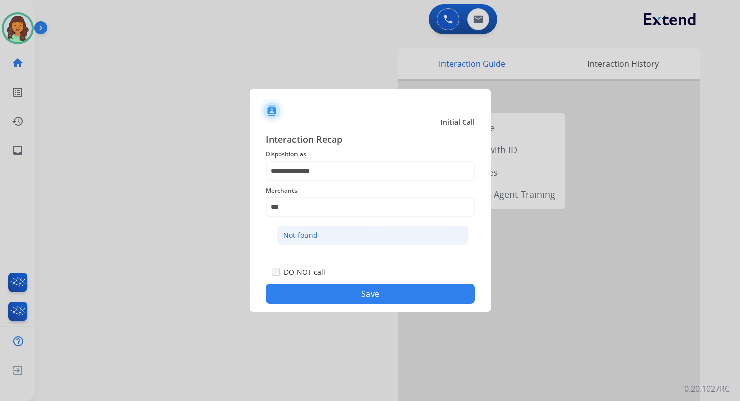
click at [338, 238] on li "Not found" at bounding box center [373, 235] width 192 height 19
type input "*********"
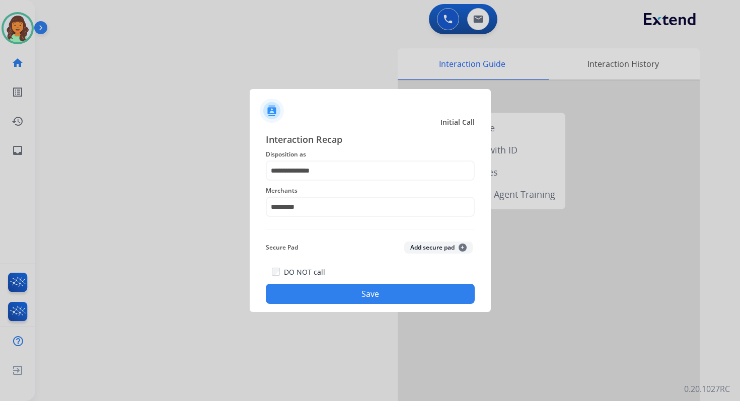
click at [371, 293] on button "Save" at bounding box center [370, 294] width 209 height 20
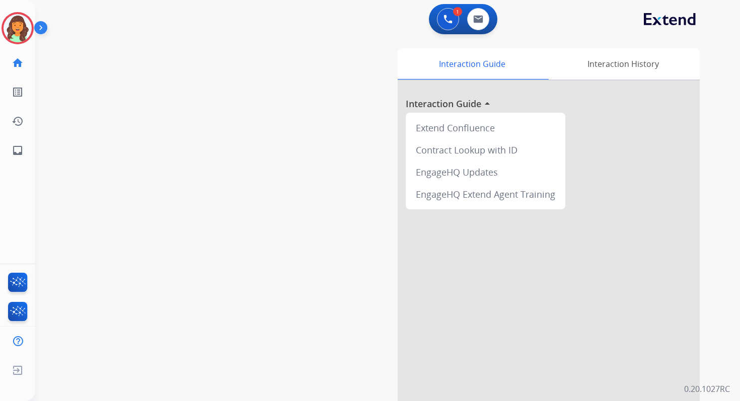
click at [410, 263] on button "Accept" at bounding box center [424, 269] width 98 height 23
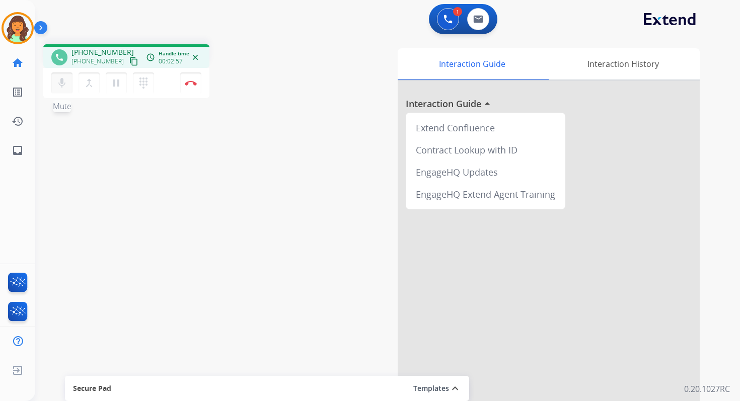
click at [62, 85] on mat-icon "mic" at bounding box center [62, 83] width 12 height 12
click at [118, 81] on mat-icon "pause" at bounding box center [116, 83] width 12 height 12
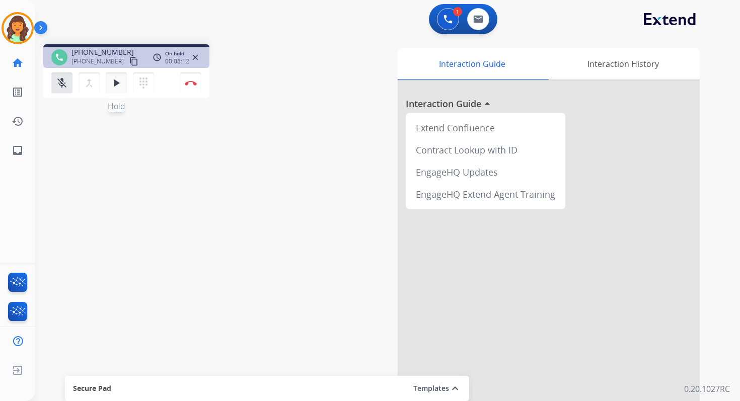
click at [119, 88] on mat-icon "play_arrow" at bounding box center [116, 83] width 12 height 12
click at [64, 80] on mat-icon "mic_off" at bounding box center [62, 83] width 12 height 12
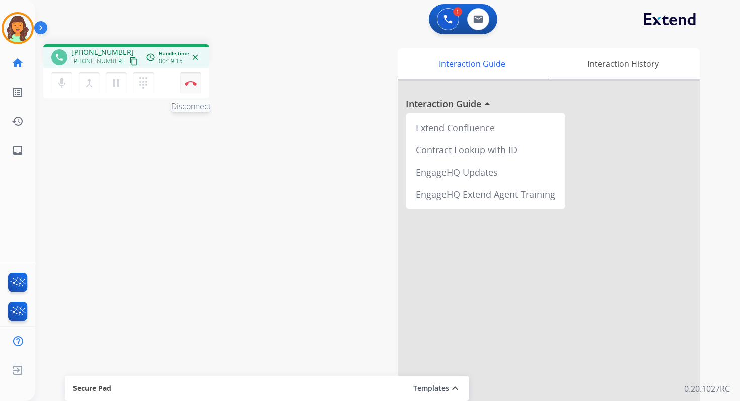
click at [194, 85] on img at bounding box center [191, 83] width 12 height 5
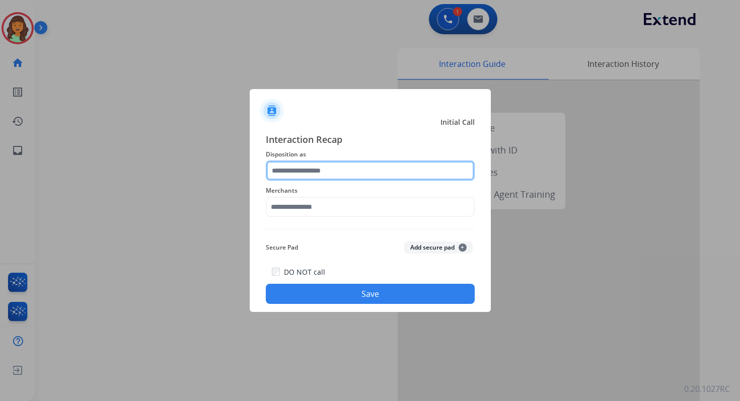
click at [326, 172] on input "text" at bounding box center [370, 171] width 209 height 20
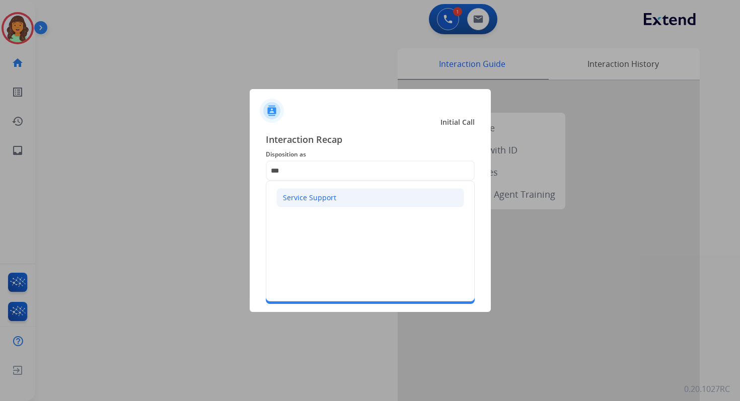
click at [319, 193] on div "Service Support" at bounding box center [309, 198] width 53 height 10
type input "**********"
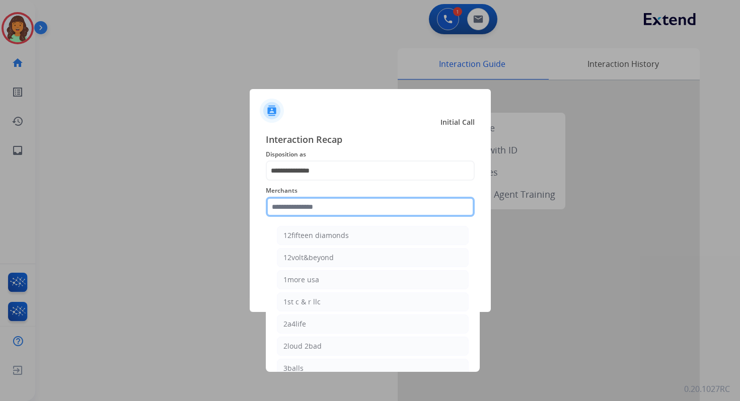
click at [319, 203] on input "text" at bounding box center [370, 207] width 209 height 20
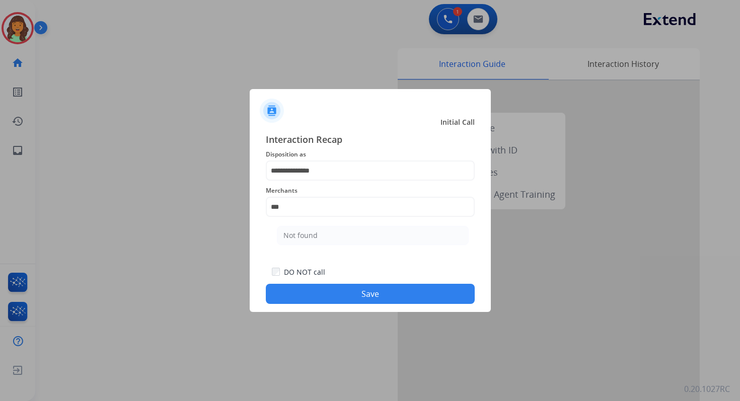
click at [329, 235] on li "Not found" at bounding box center [373, 235] width 192 height 19
type input "*********"
click at [355, 290] on button "Save" at bounding box center [370, 294] width 209 height 20
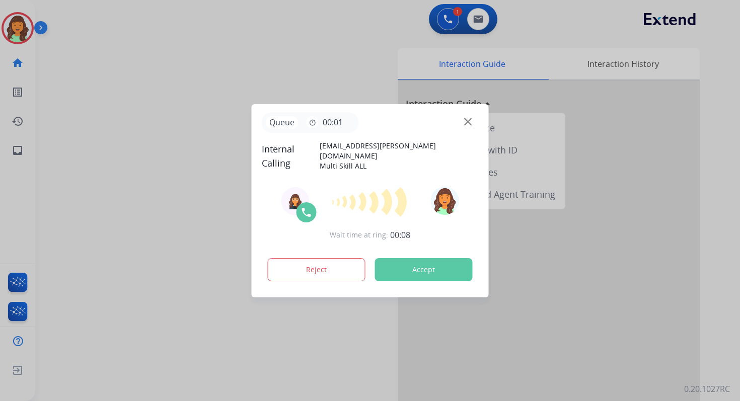
click at [413, 277] on button "Accept" at bounding box center [424, 269] width 98 height 23
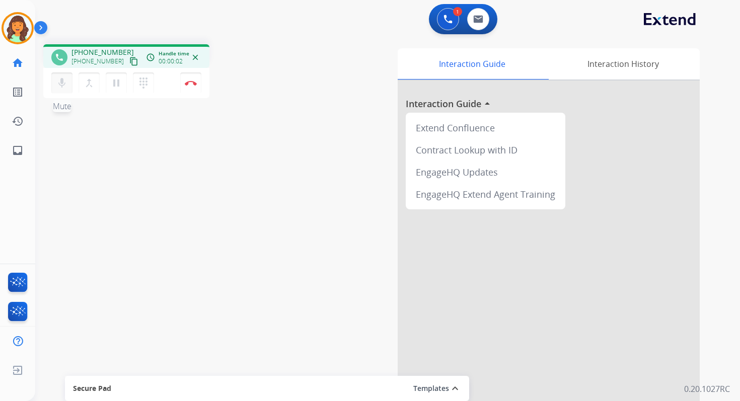
click at [57, 88] on mat-icon "mic" at bounding box center [62, 83] width 12 height 12
click at [57, 88] on mat-icon "mic_off" at bounding box center [62, 83] width 12 height 12
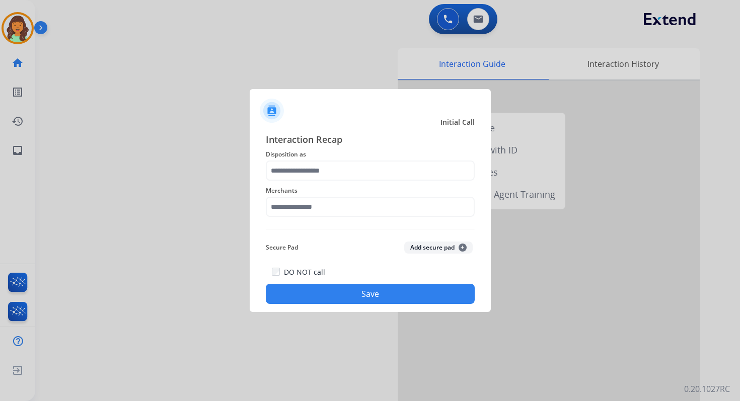
click at [315, 160] on span "Disposition as" at bounding box center [370, 154] width 209 height 12
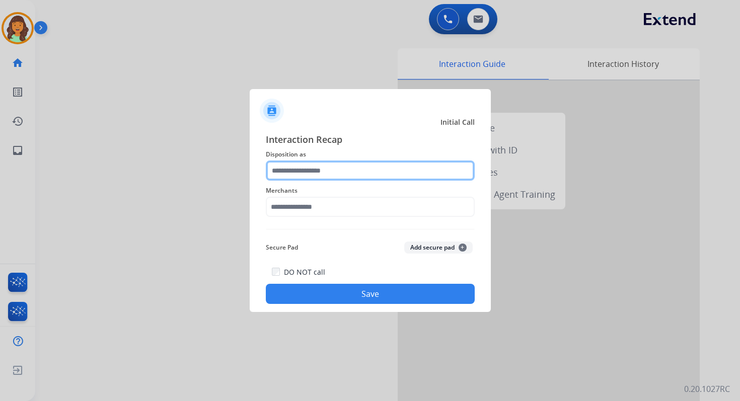
click at [315, 175] on input "text" at bounding box center [370, 171] width 209 height 20
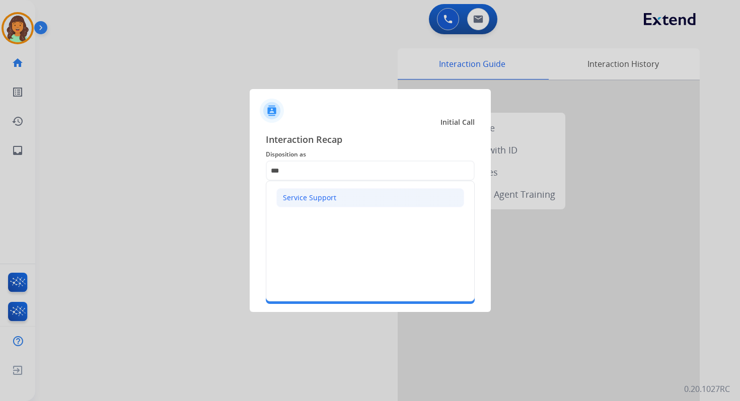
click at [312, 194] on div "Service Support" at bounding box center [309, 198] width 53 height 10
type input "**********"
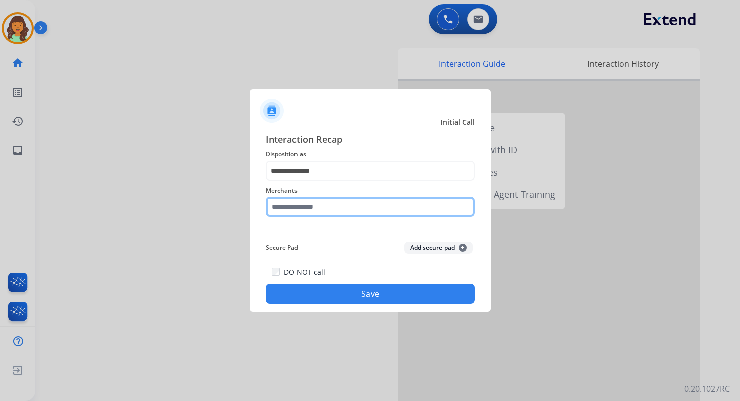
click at [312, 199] on input "text" at bounding box center [370, 207] width 209 height 20
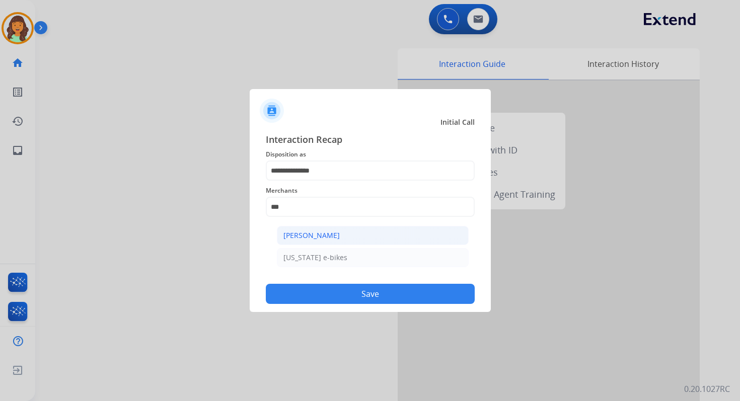
click at [331, 235] on div "[PERSON_NAME]" at bounding box center [311, 236] width 56 height 10
type input "**********"
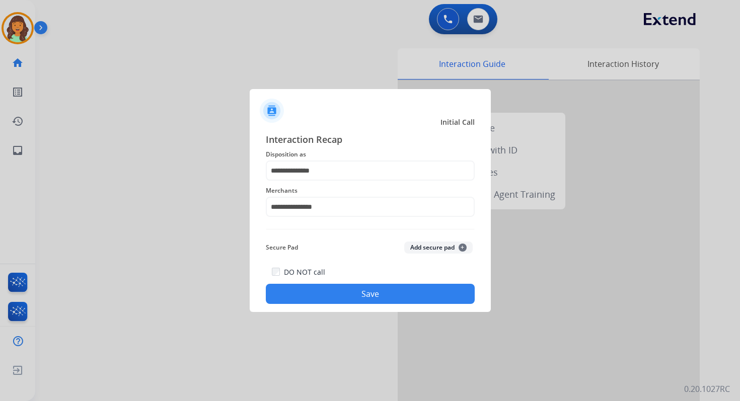
click at [373, 293] on button "Save" at bounding box center [370, 294] width 209 height 20
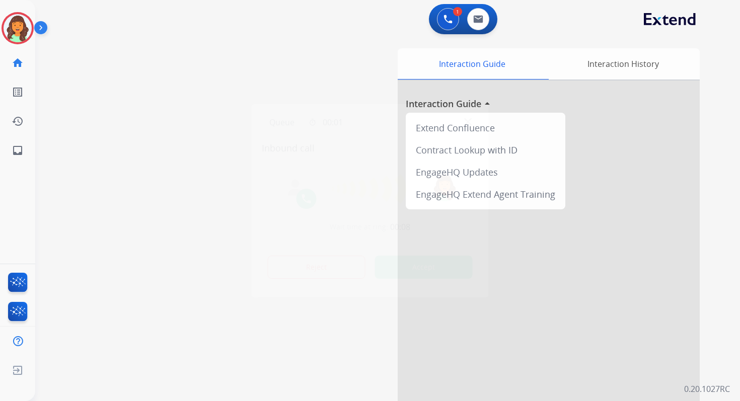
click at [458, 264] on button "Accept" at bounding box center [424, 267] width 98 height 23
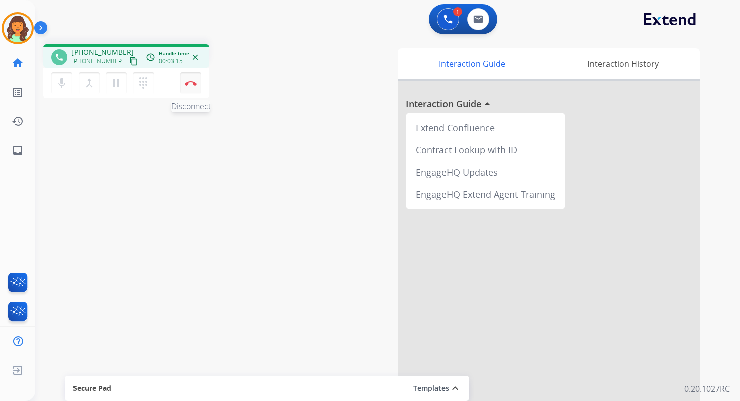
click at [189, 84] on img at bounding box center [191, 83] width 12 height 5
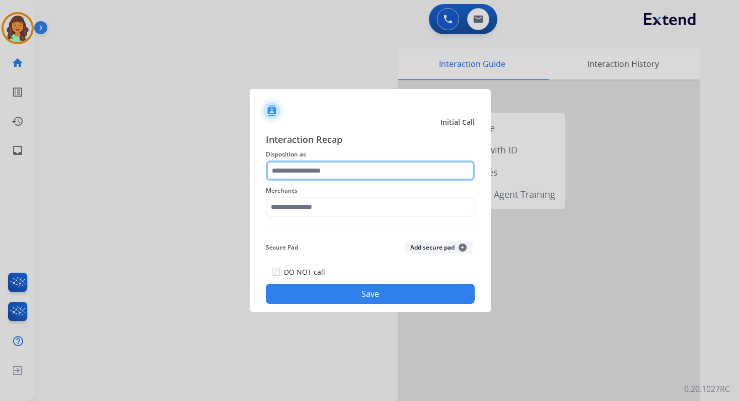
click at [310, 179] on input "text" at bounding box center [370, 171] width 209 height 20
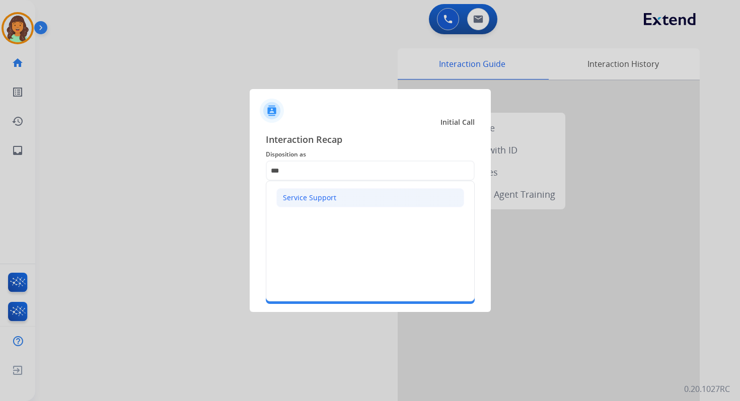
click at [313, 196] on div "Service Support" at bounding box center [309, 198] width 53 height 10
type input "**********"
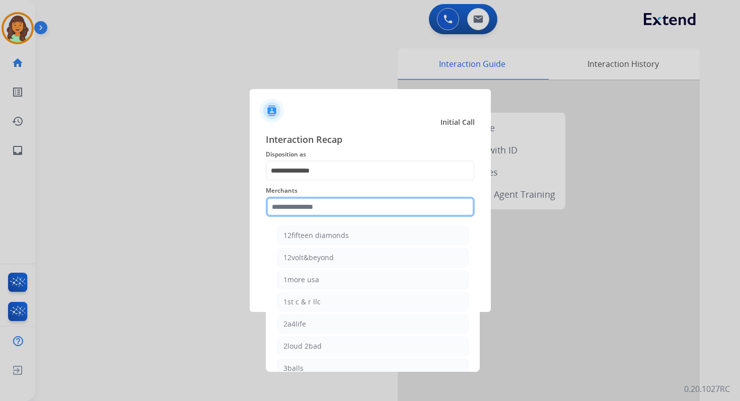
click at [314, 201] on input "text" at bounding box center [370, 207] width 209 height 20
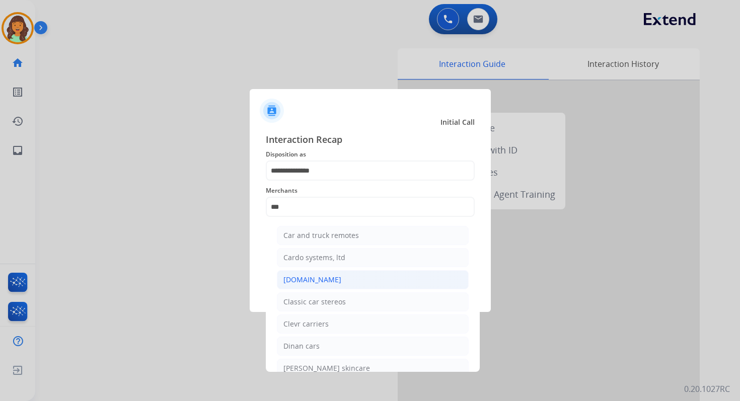
click at [317, 275] on div "[DOMAIN_NAME]" at bounding box center [312, 280] width 58 height 10
type input "**********"
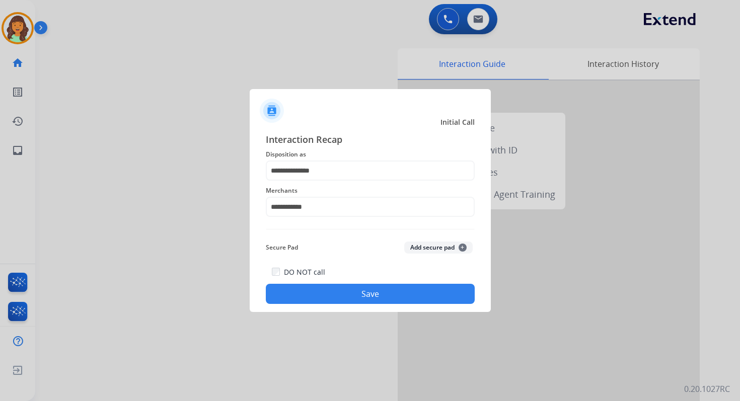
click at [370, 287] on button "Save" at bounding box center [370, 294] width 209 height 20
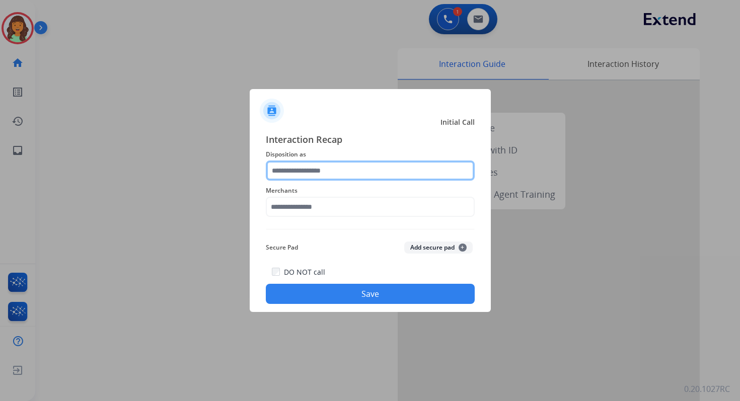
click at [302, 173] on input "text" at bounding box center [370, 171] width 209 height 20
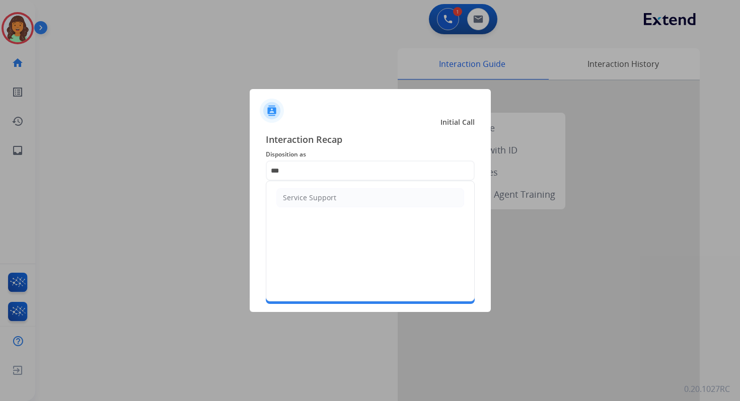
click at [313, 208] on ul "Service Support" at bounding box center [370, 197] width 208 height 33
click at [313, 205] on li "Service Support" at bounding box center [370, 197] width 188 height 19
type input "**********"
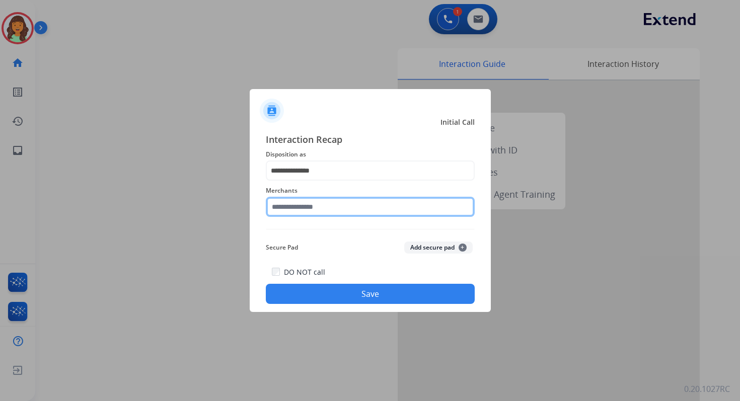
click at [313, 212] on input "text" at bounding box center [370, 207] width 209 height 20
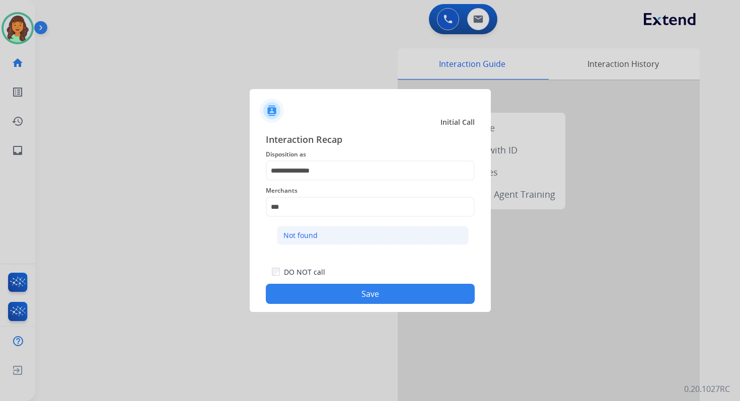
click at [318, 240] on li "Not found" at bounding box center [373, 235] width 192 height 19
type input "*********"
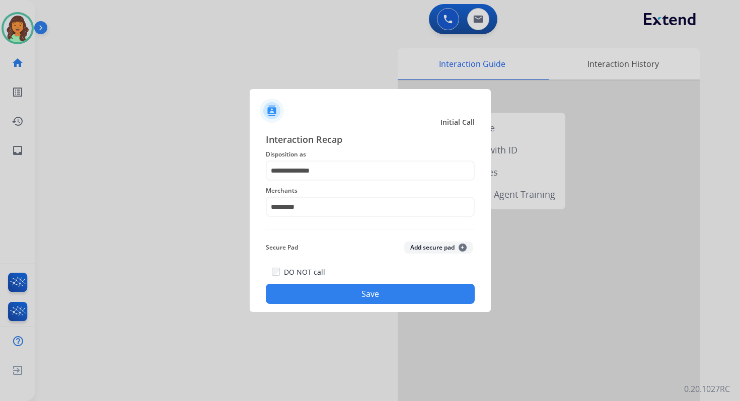
click at [373, 299] on button "Save" at bounding box center [370, 294] width 209 height 20
click at [373, 296] on button "Save" at bounding box center [370, 294] width 209 height 20
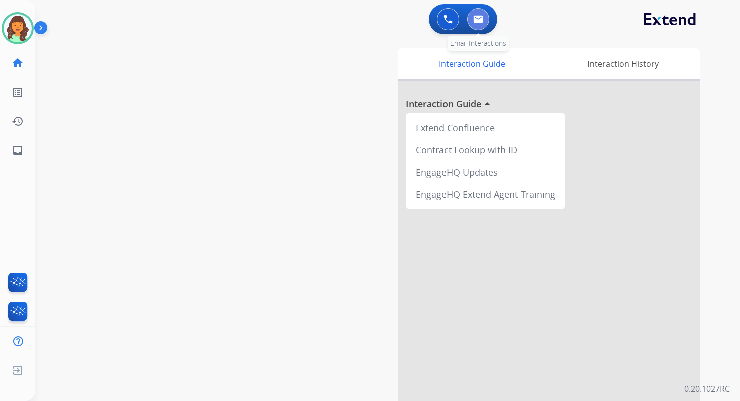
click at [476, 20] on img at bounding box center [478, 19] width 10 height 8
select select "**********"
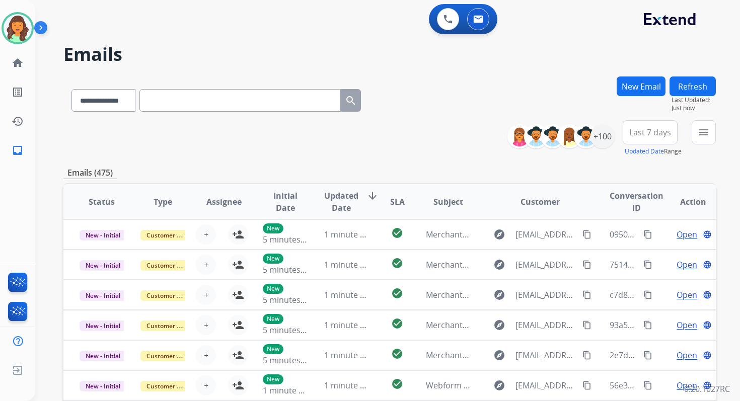
click at [439, 130] on div "**********" at bounding box center [389, 138] width 652 height 36
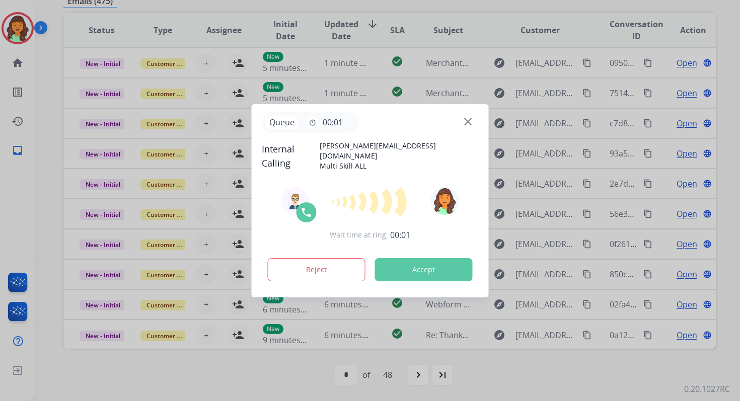
click at [428, 266] on button "Accept" at bounding box center [424, 269] width 98 height 23
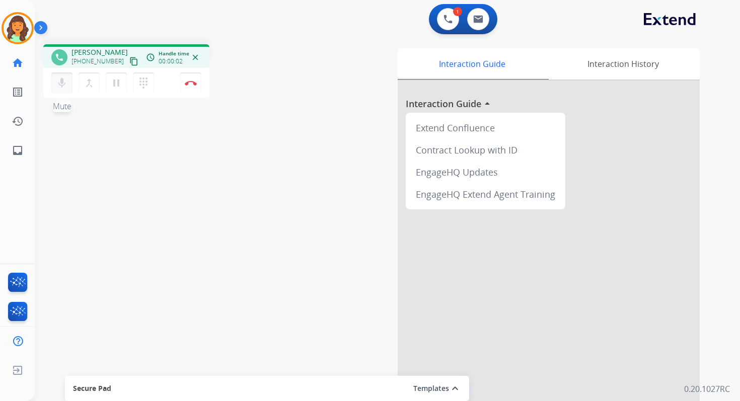
click at [65, 85] on mat-icon "mic" at bounding box center [62, 83] width 12 height 12
click at [68, 84] on button "mic_off Mute" at bounding box center [61, 82] width 21 height 21
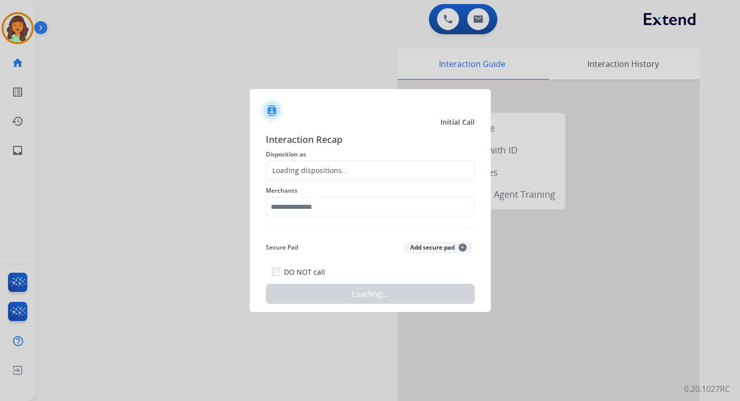
click at [289, 170] on div "Loading dispositions..." at bounding box center [307, 171] width 82 height 10
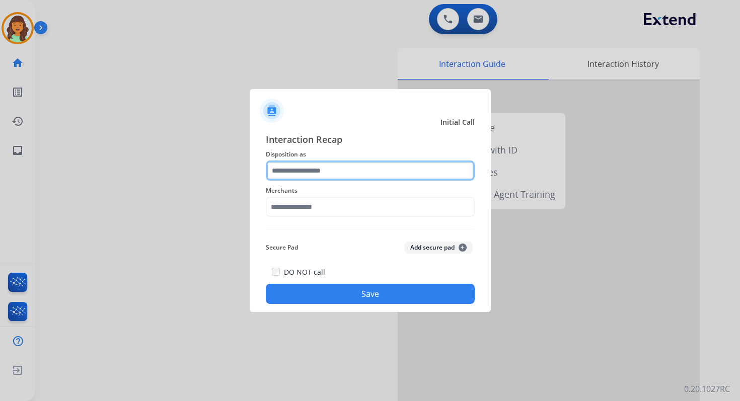
click at [323, 172] on input "text" at bounding box center [370, 171] width 209 height 20
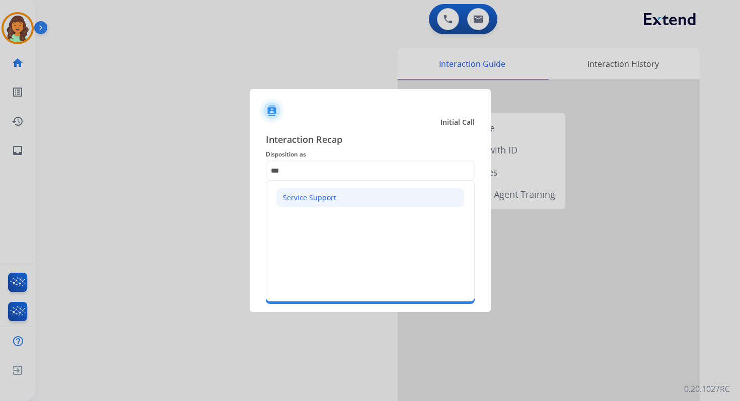
click at [327, 200] on div "Service Support" at bounding box center [309, 198] width 53 height 10
type input "**********"
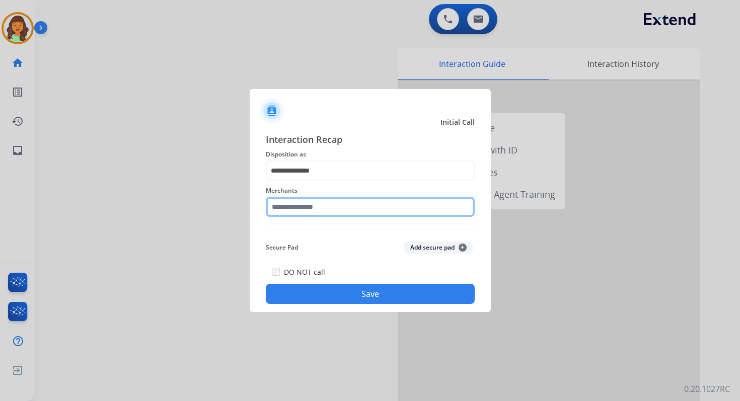
click at [329, 204] on input "text" at bounding box center [370, 207] width 209 height 20
type input "***"
click at [319, 202] on input "***" at bounding box center [370, 207] width 209 height 20
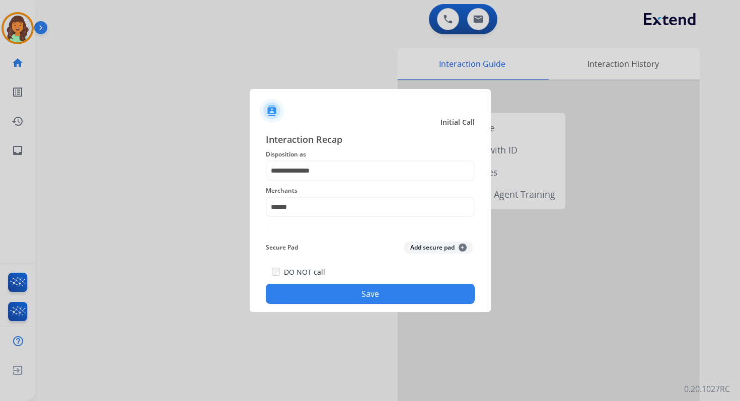
click at [366, 296] on button "Save" at bounding box center [370, 294] width 209 height 20
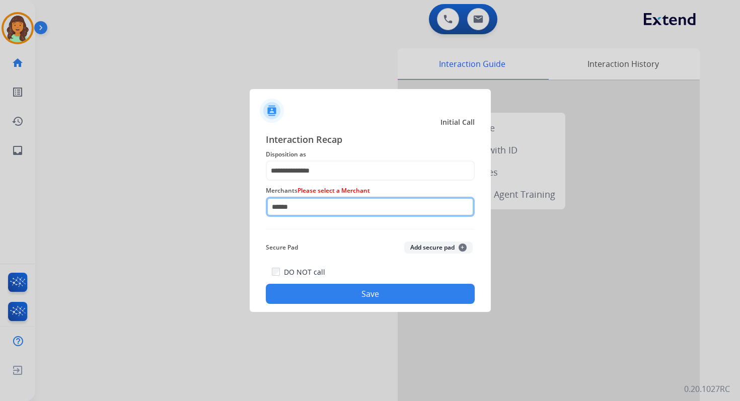
click at [336, 208] on input "******" at bounding box center [370, 207] width 209 height 20
type input "*"
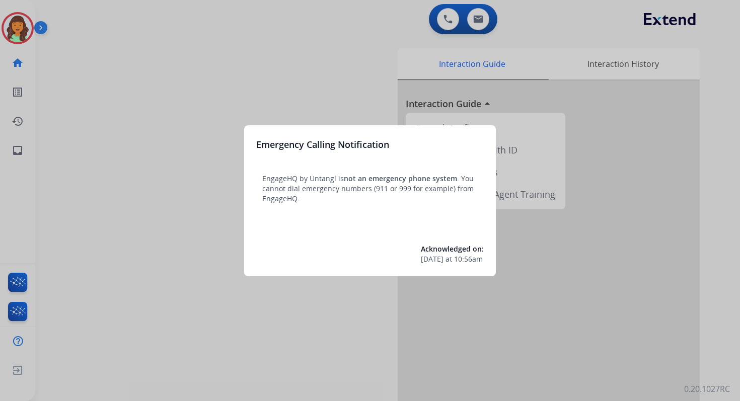
click at [422, 31] on div at bounding box center [370, 200] width 740 height 401
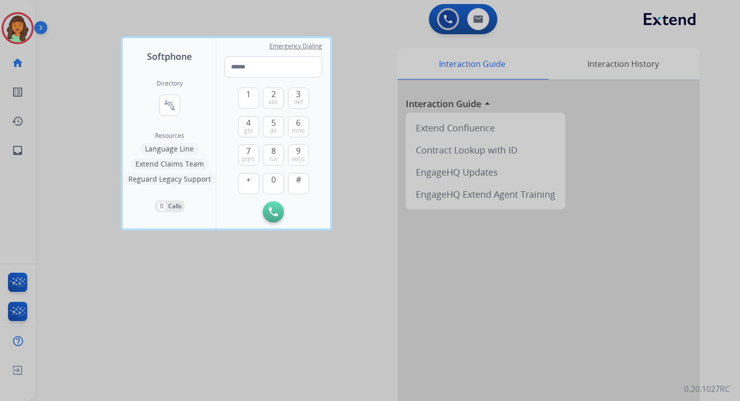
click at [422, 31] on div at bounding box center [370, 200] width 740 height 401
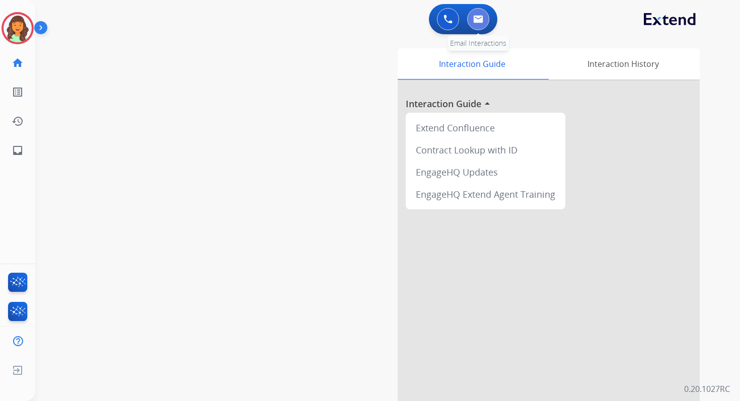
click at [476, 18] on img at bounding box center [478, 19] width 10 height 8
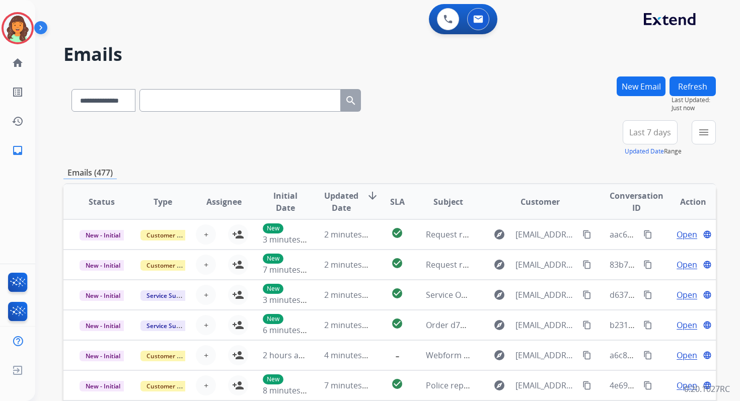
click at [438, 120] on div "**********" at bounding box center [389, 138] width 652 height 36
click at [701, 138] on mat-icon "menu" at bounding box center [704, 132] width 12 height 12
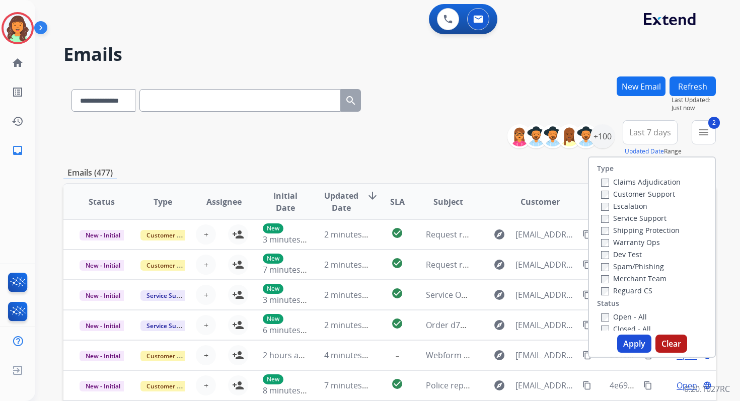
click at [628, 348] on button "Apply" at bounding box center [634, 344] width 34 height 18
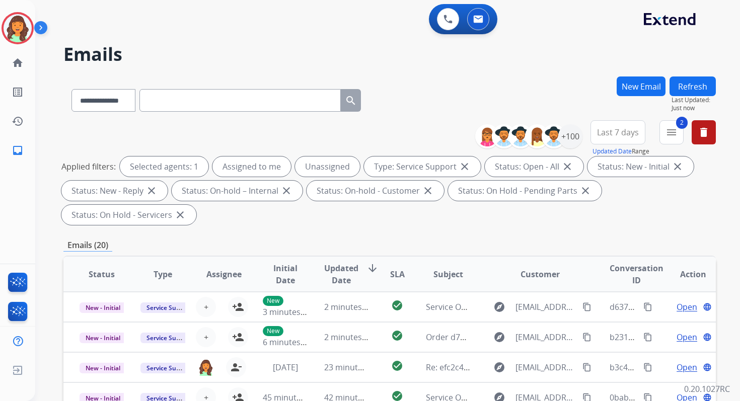
click at [402, 111] on div "**********" at bounding box center [389, 99] width 652 height 44
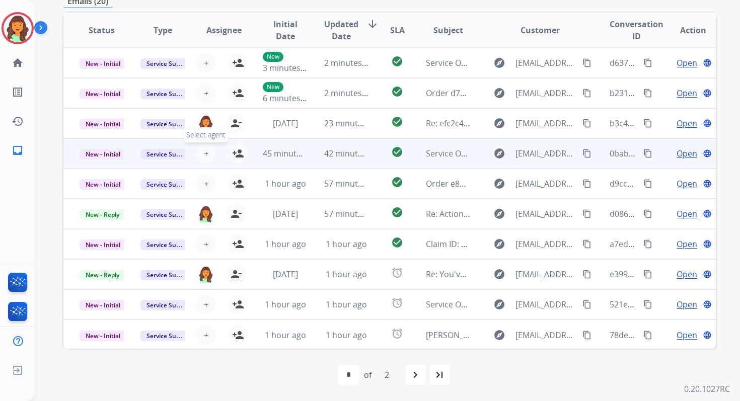
click at [204, 154] on span "+" at bounding box center [206, 153] width 5 height 12
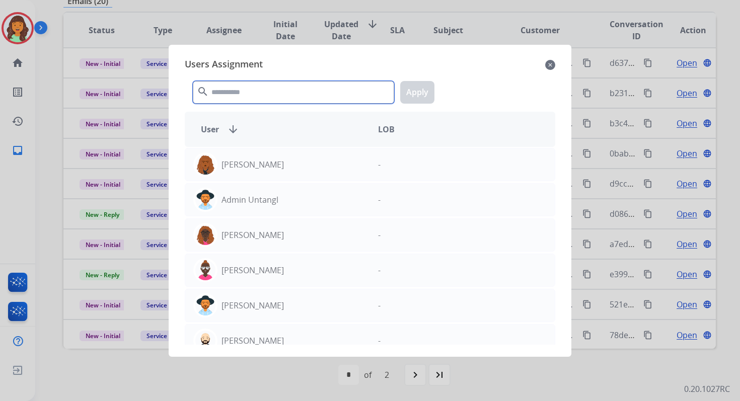
click at [261, 86] on input "text" at bounding box center [293, 92] width 201 height 23
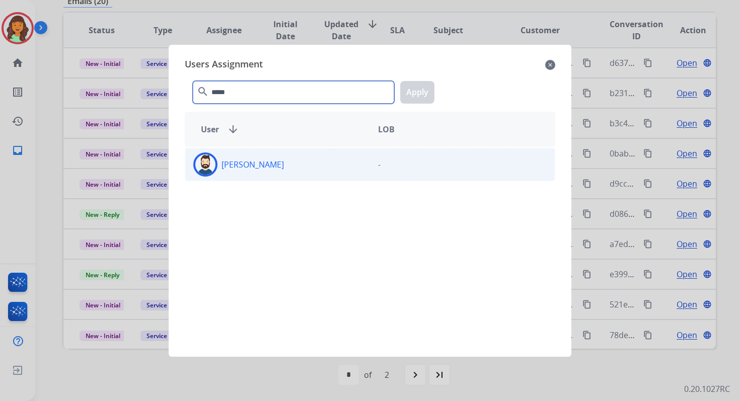
type input "*****"
click at [269, 162] on div "[PERSON_NAME]" at bounding box center [277, 165] width 185 height 24
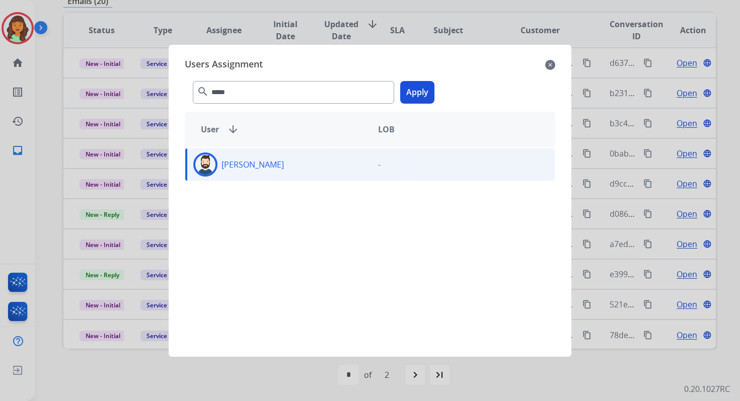
click at [431, 91] on button "Apply" at bounding box center [417, 92] width 34 height 23
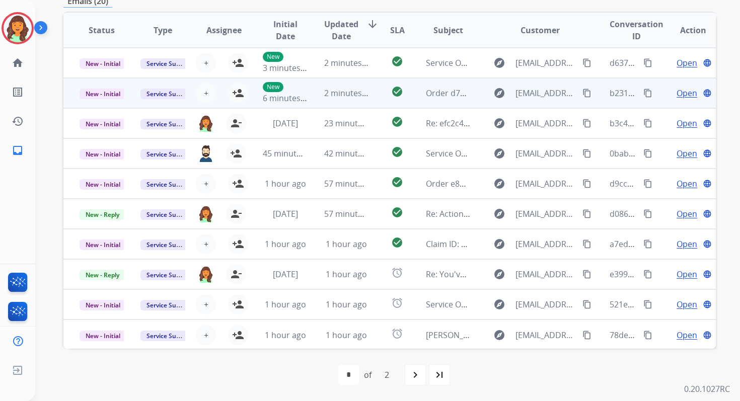
scroll to position [1, 0]
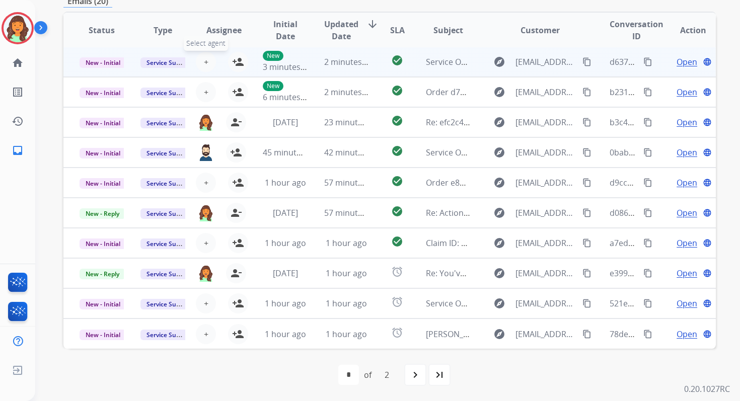
click at [206, 59] on button "+ Select agent" at bounding box center [206, 62] width 20 height 20
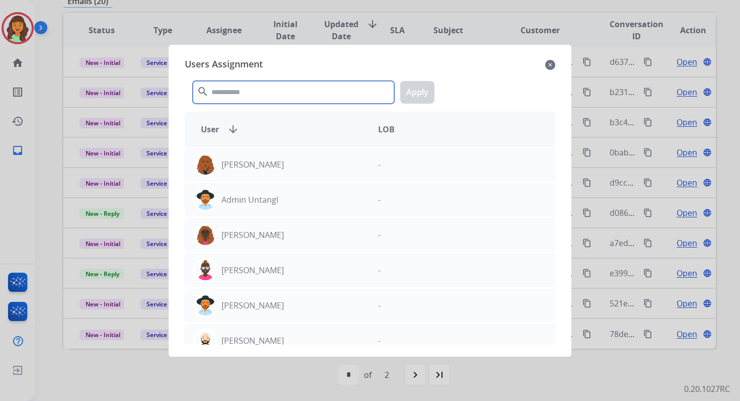
click at [242, 92] on input "text" at bounding box center [293, 92] width 201 height 23
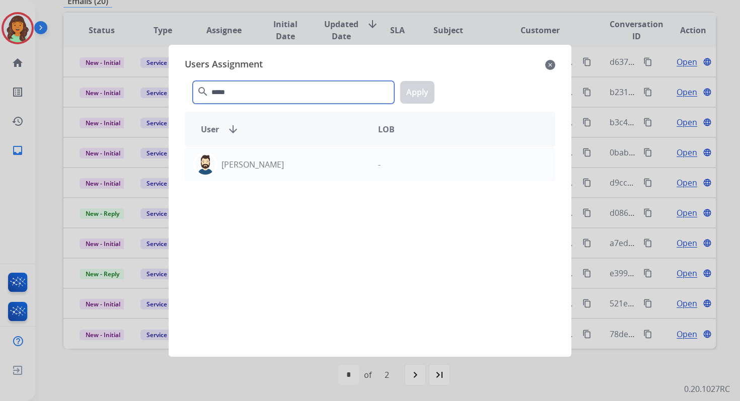
type input "*****"
click at [249, 184] on div "Jared Holt -" at bounding box center [370, 246] width 370 height 198
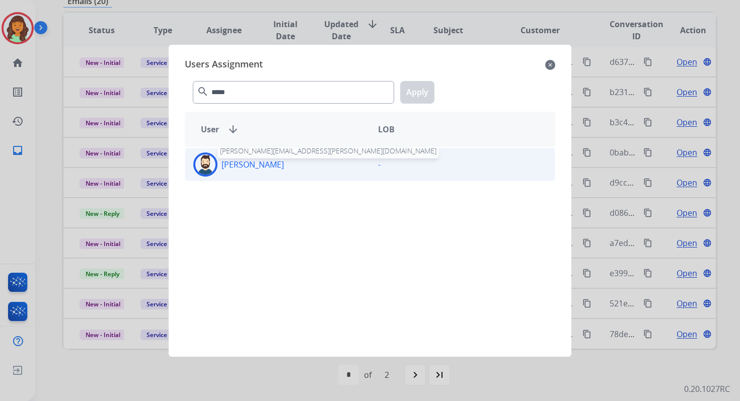
click at [249, 164] on p "[PERSON_NAME]" at bounding box center [252, 165] width 62 height 12
click at [412, 92] on button "Apply" at bounding box center [417, 92] width 34 height 23
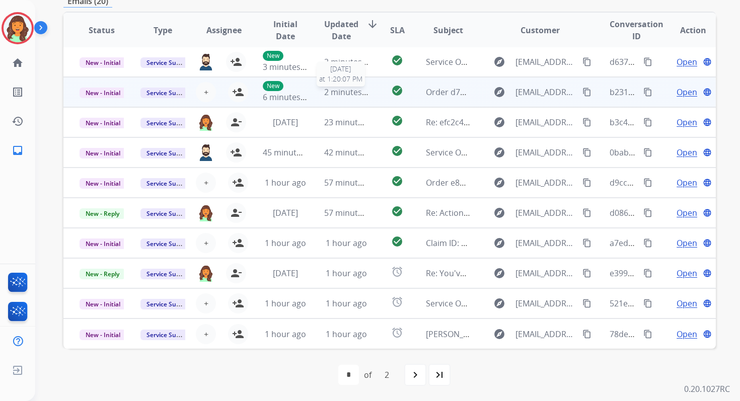
scroll to position [0, 0]
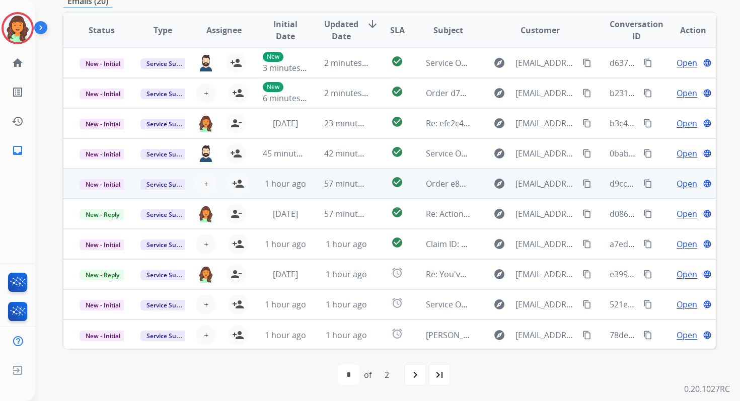
click at [311, 178] on td "57 minutes ago" at bounding box center [338, 184] width 61 height 30
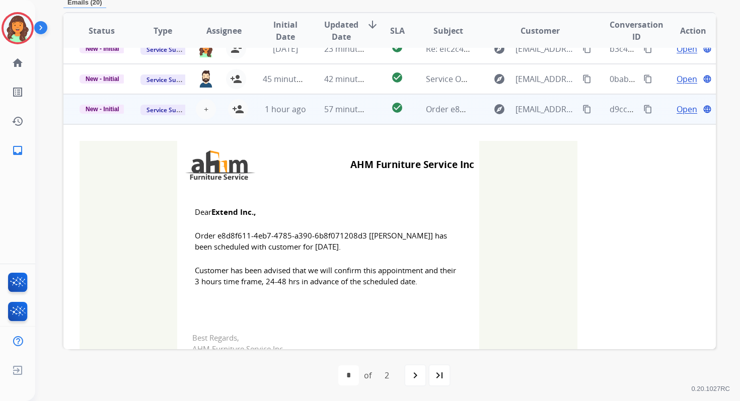
scroll to position [121, 0]
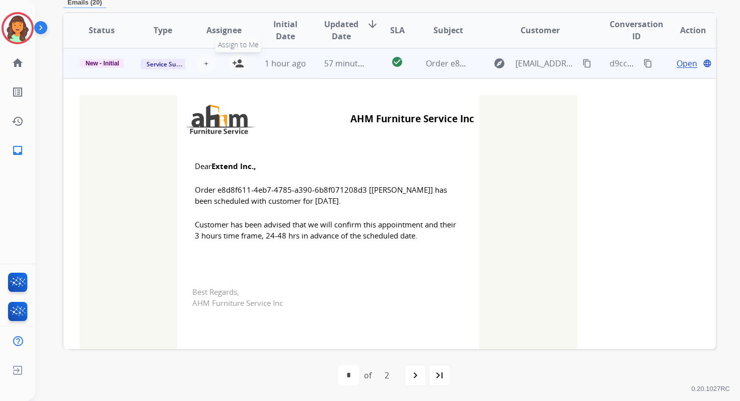
click at [239, 64] on mat-icon "person_add" at bounding box center [238, 63] width 12 height 12
click at [95, 60] on span "New - Initial" at bounding box center [103, 63] width 46 height 9
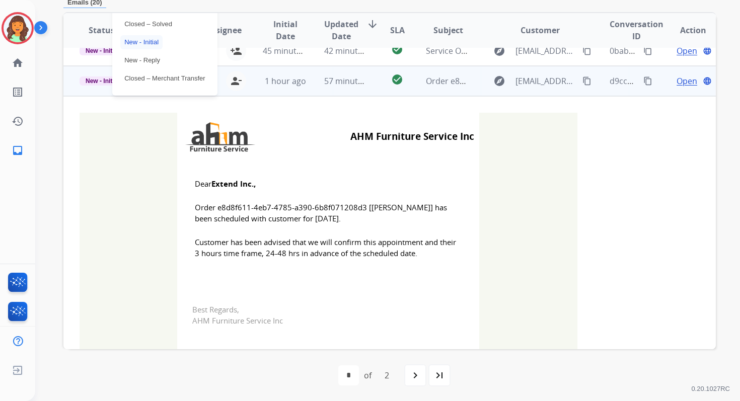
scroll to position [69, 0]
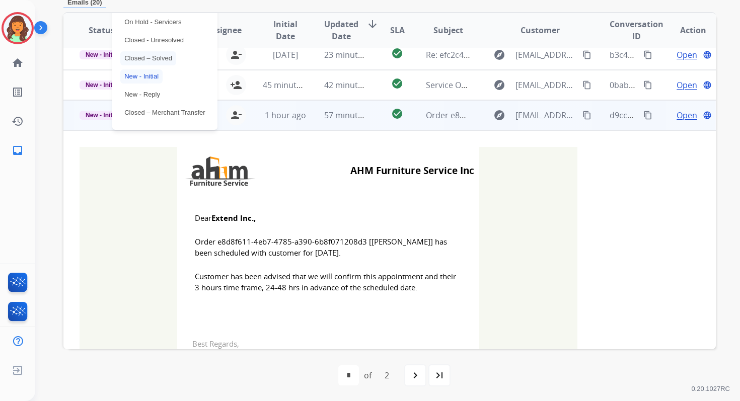
click at [140, 58] on p "Closed – Solved" at bounding box center [148, 58] width 56 height 14
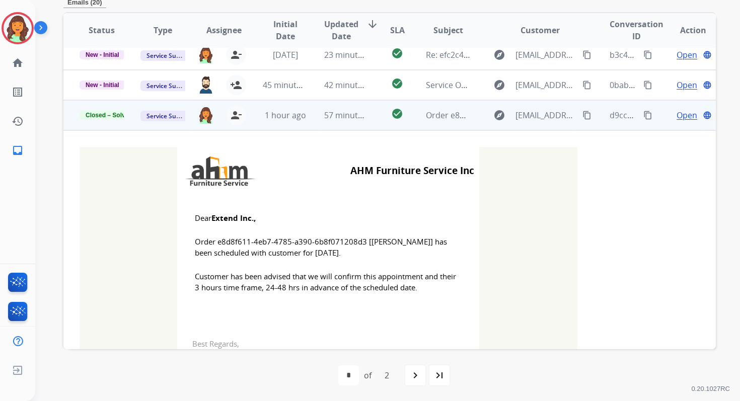
click at [314, 122] on td "57 minutes ago" at bounding box center [338, 115] width 61 height 30
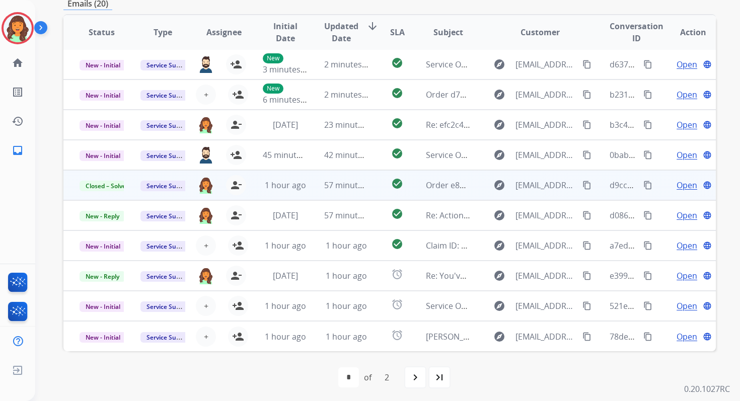
scroll to position [241, 0]
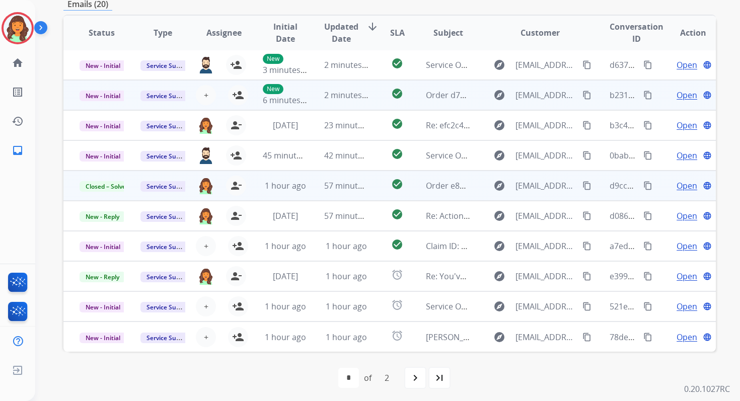
click at [314, 95] on td "2 minutes ago" at bounding box center [338, 95] width 61 height 30
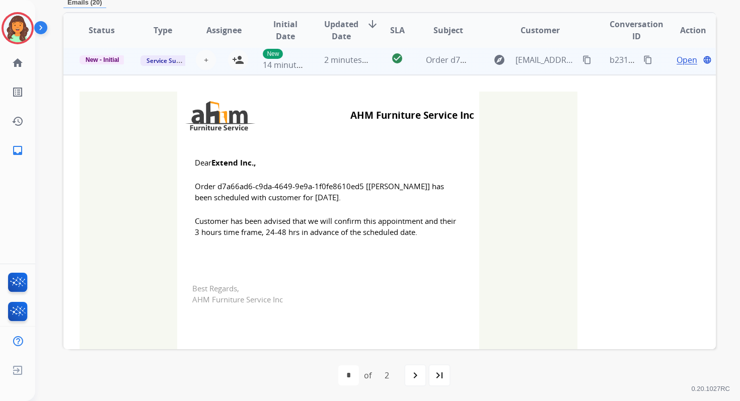
scroll to position [30, 0]
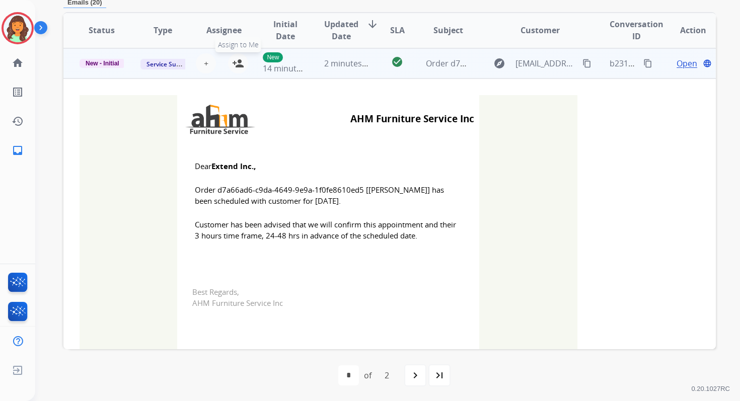
click at [239, 64] on mat-icon "person_add" at bounding box center [238, 63] width 12 height 12
click at [101, 61] on span "New - Initial" at bounding box center [103, 63] width 46 height 9
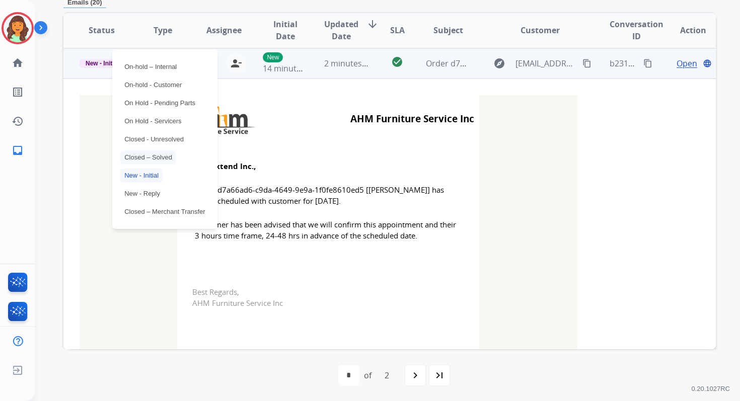
click at [150, 156] on p "Closed – Solved" at bounding box center [148, 157] width 56 height 14
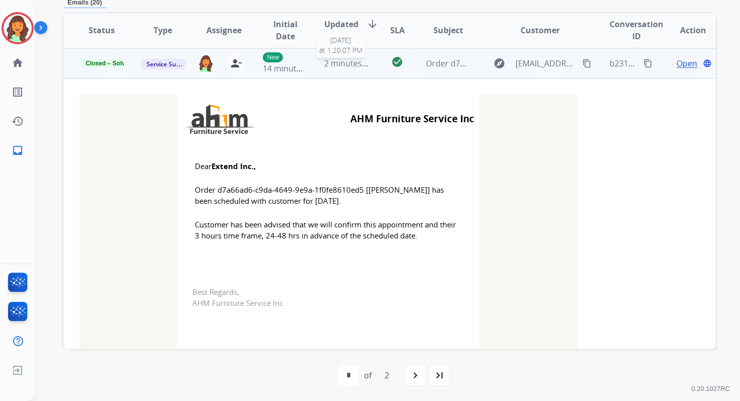
click at [336, 66] on span "2 minutes ago" at bounding box center [351, 63] width 54 height 11
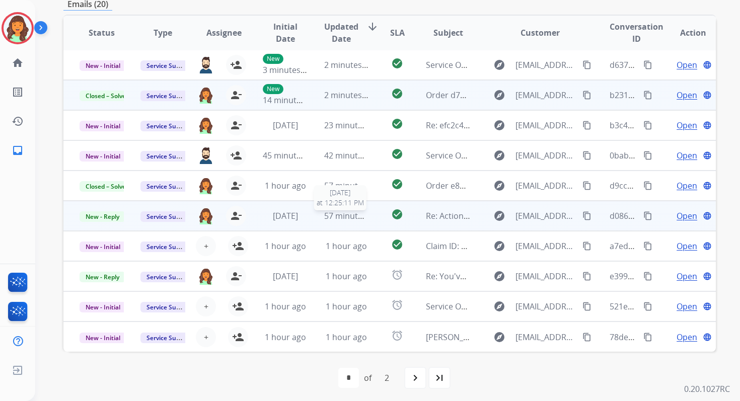
scroll to position [244, 0]
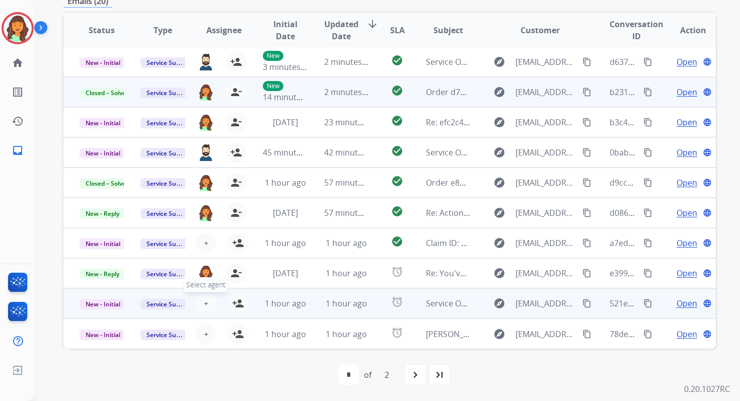
click at [204, 300] on span "+" at bounding box center [206, 303] width 5 height 12
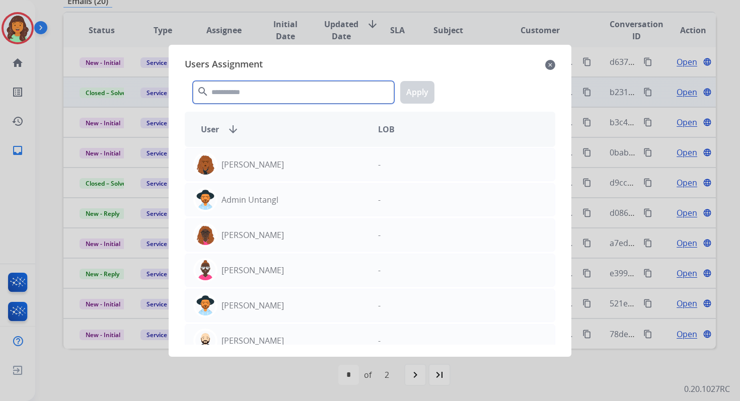
click at [254, 94] on input "text" at bounding box center [293, 92] width 201 height 23
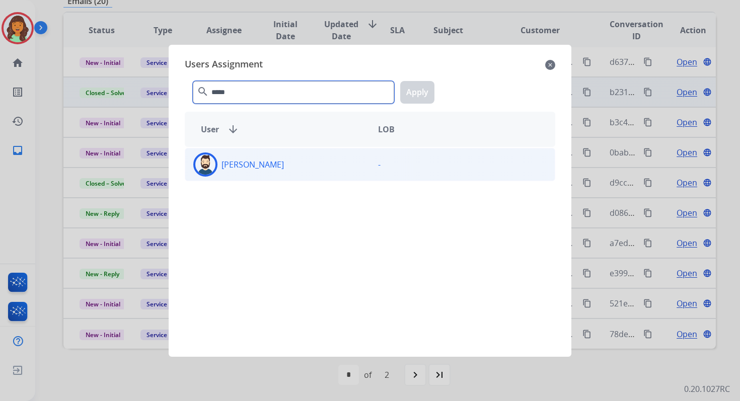
type input "*****"
click at [275, 164] on div "[PERSON_NAME]" at bounding box center [277, 165] width 185 height 24
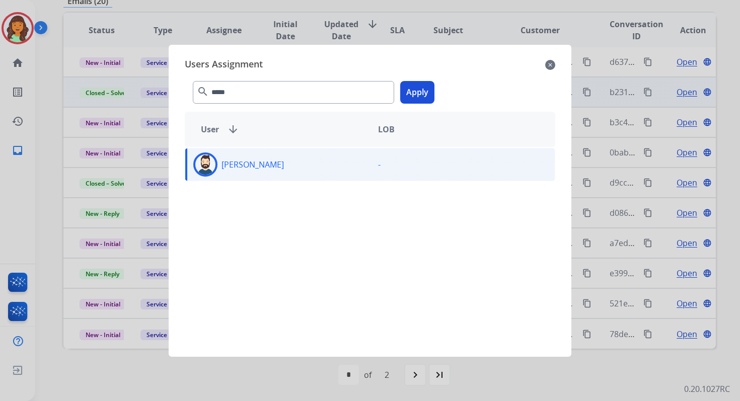
click at [412, 95] on button "Apply" at bounding box center [417, 92] width 34 height 23
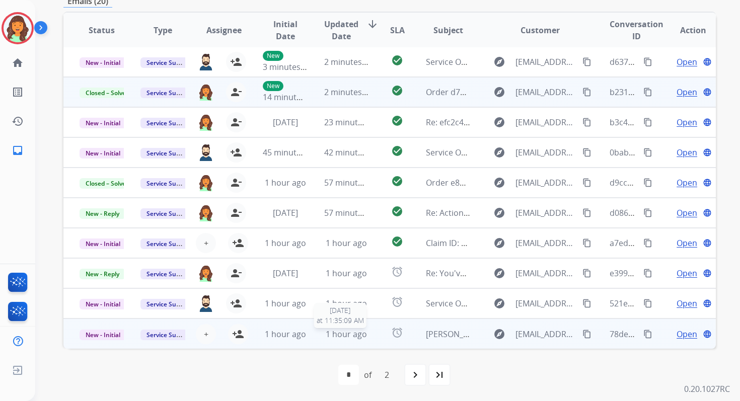
click at [355, 336] on span "1 hour ago" at bounding box center [346, 334] width 41 height 11
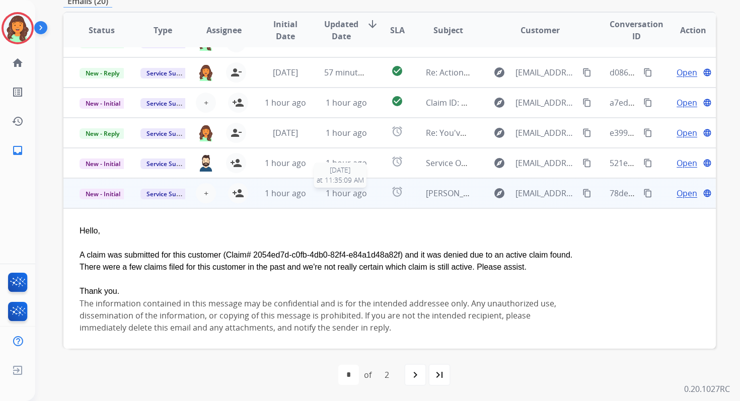
scroll to position [142, 0]
click at [205, 193] on span "+" at bounding box center [206, 192] width 5 height 12
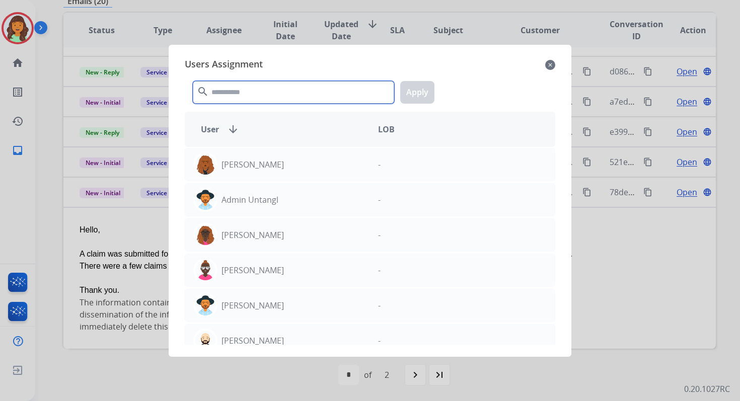
click at [247, 97] on input "text" at bounding box center [293, 92] width 201 height 23
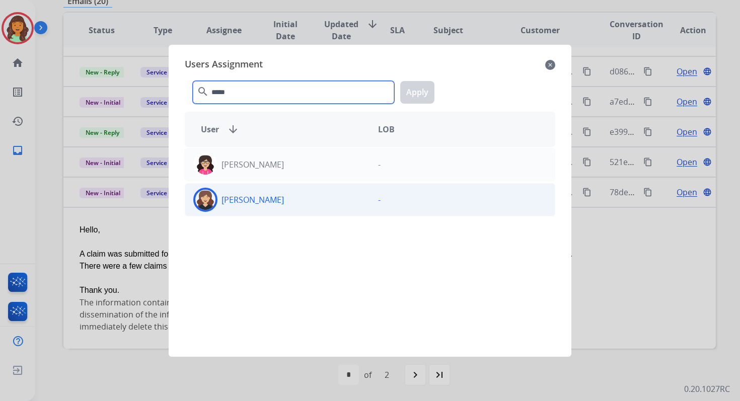
type input "*****"
click at [291, 207] on div "[PERSON_NAME]" at bounding box center [277, 200] width 185 height 24
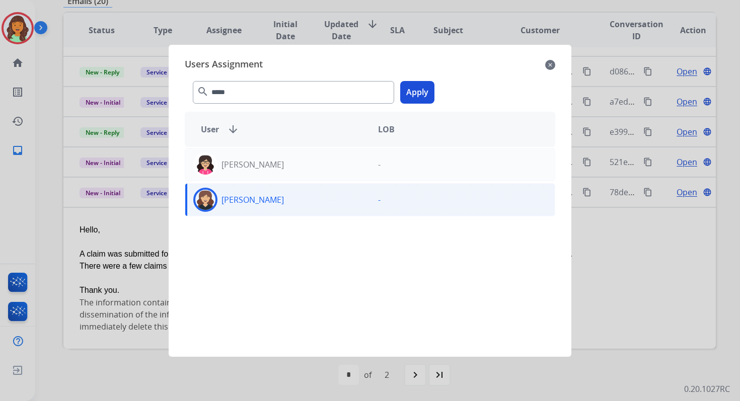
click at [421, 98] on button "Apply" at bounding box center [417, 92] width 34 height 23
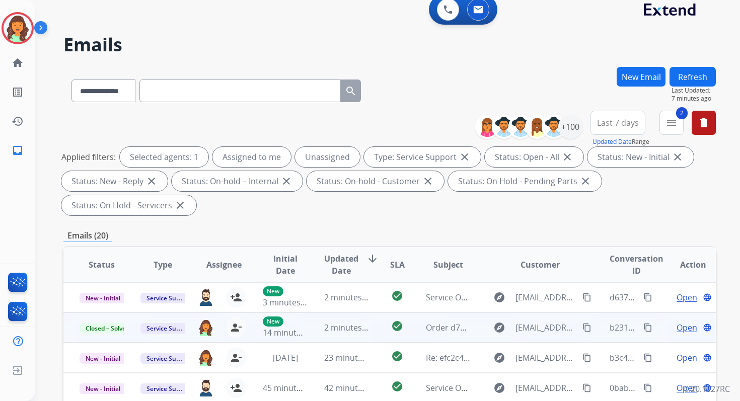
scroll to position [0, 0]
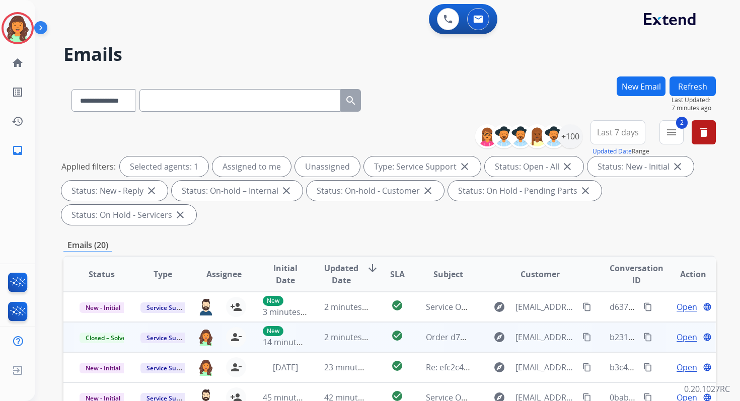
click at [679, 82] on button "Refresh" at bounding box center [692, 87] width 46 height 20
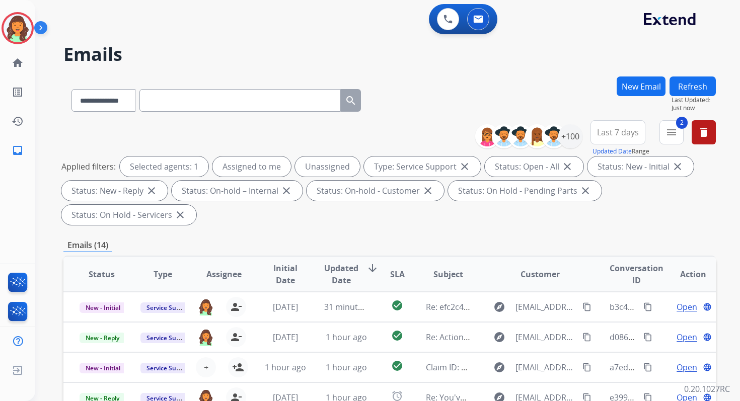
scroll to position [244, 0]
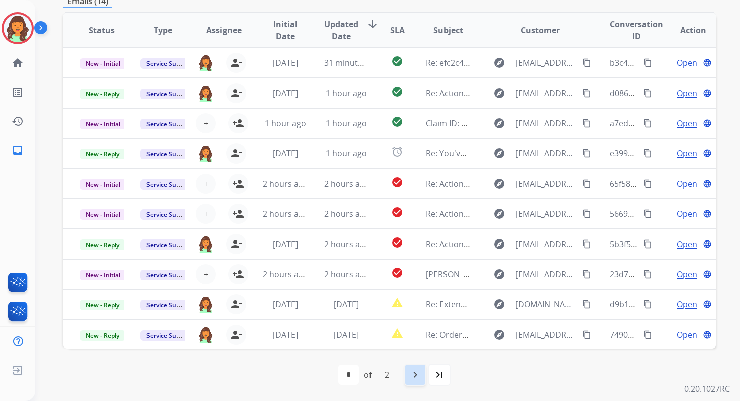
click at [414, 375] on mat-icon "navigate_next" at bounding box center [415, 375] width 12 height 12
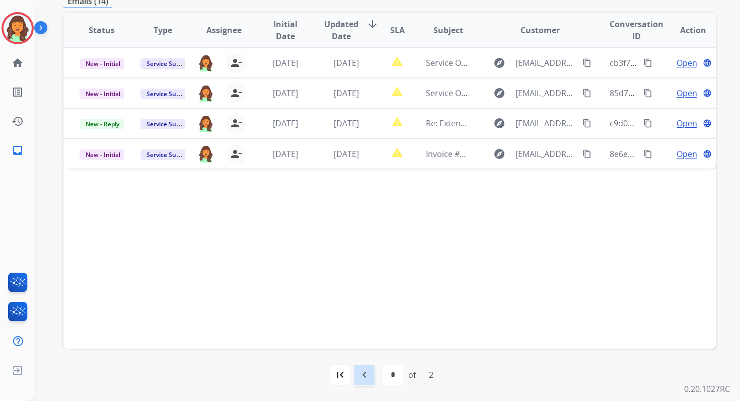
click at [373, 370] on div "navigate_before" at bounding box center [364, 375] width 22 height 22
select select "*"
